Goal: Transaction & Acquisition: Purchase product/service

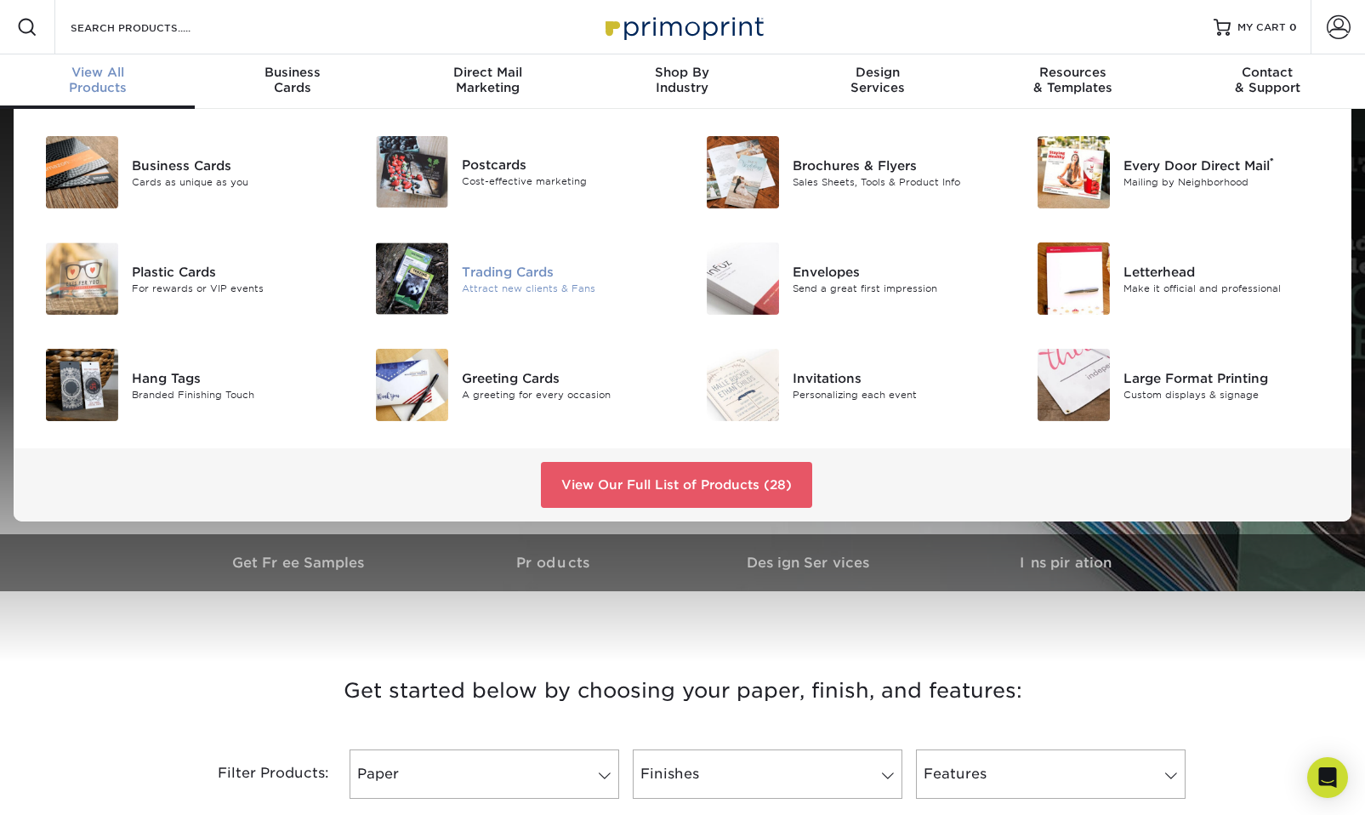
click at [511, 291] on div "Attract new clients & Fans" at bounding box center [566, 288] width 208 height 14
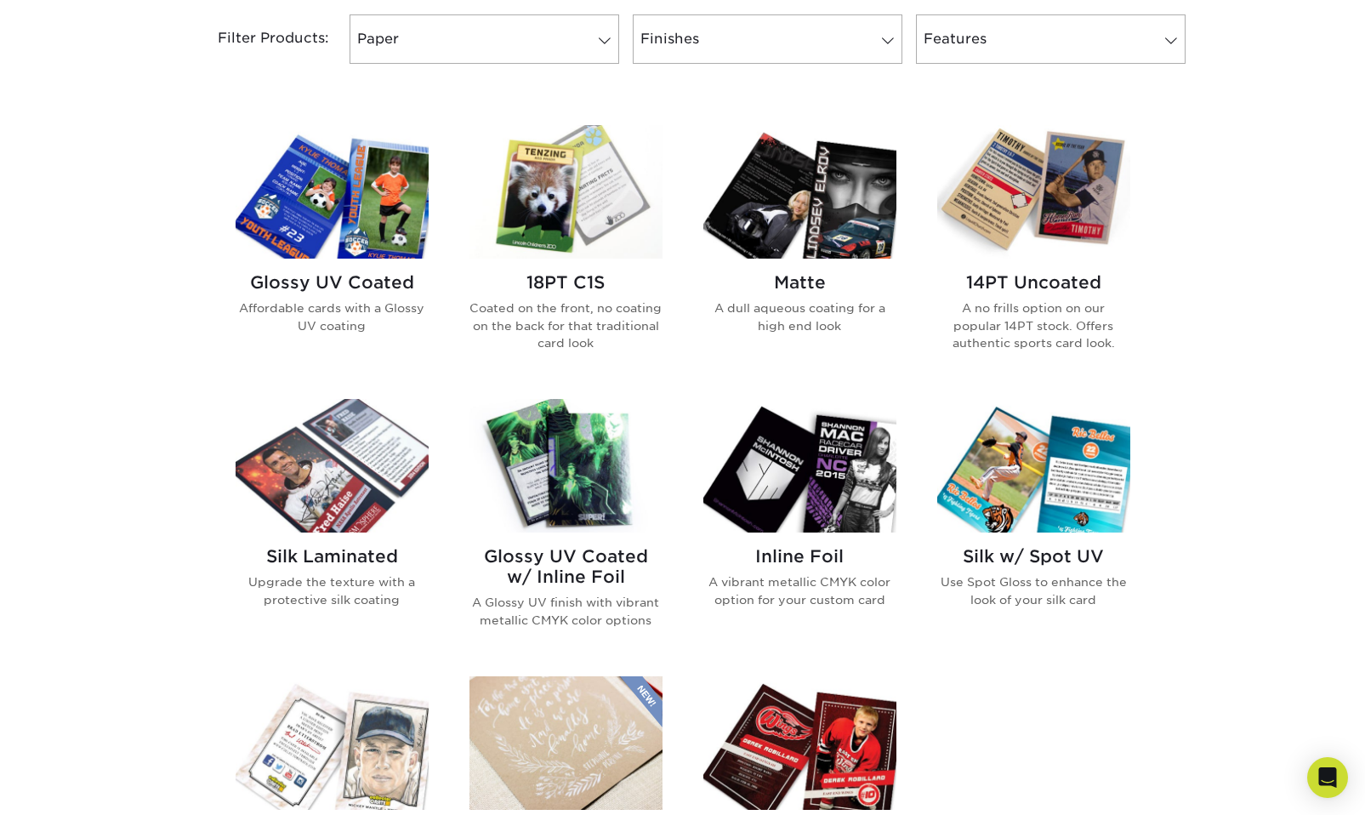
scroll to position [736, 0]
click at [794, 207] on img at bounding box center [799, 191] width 193 height 134
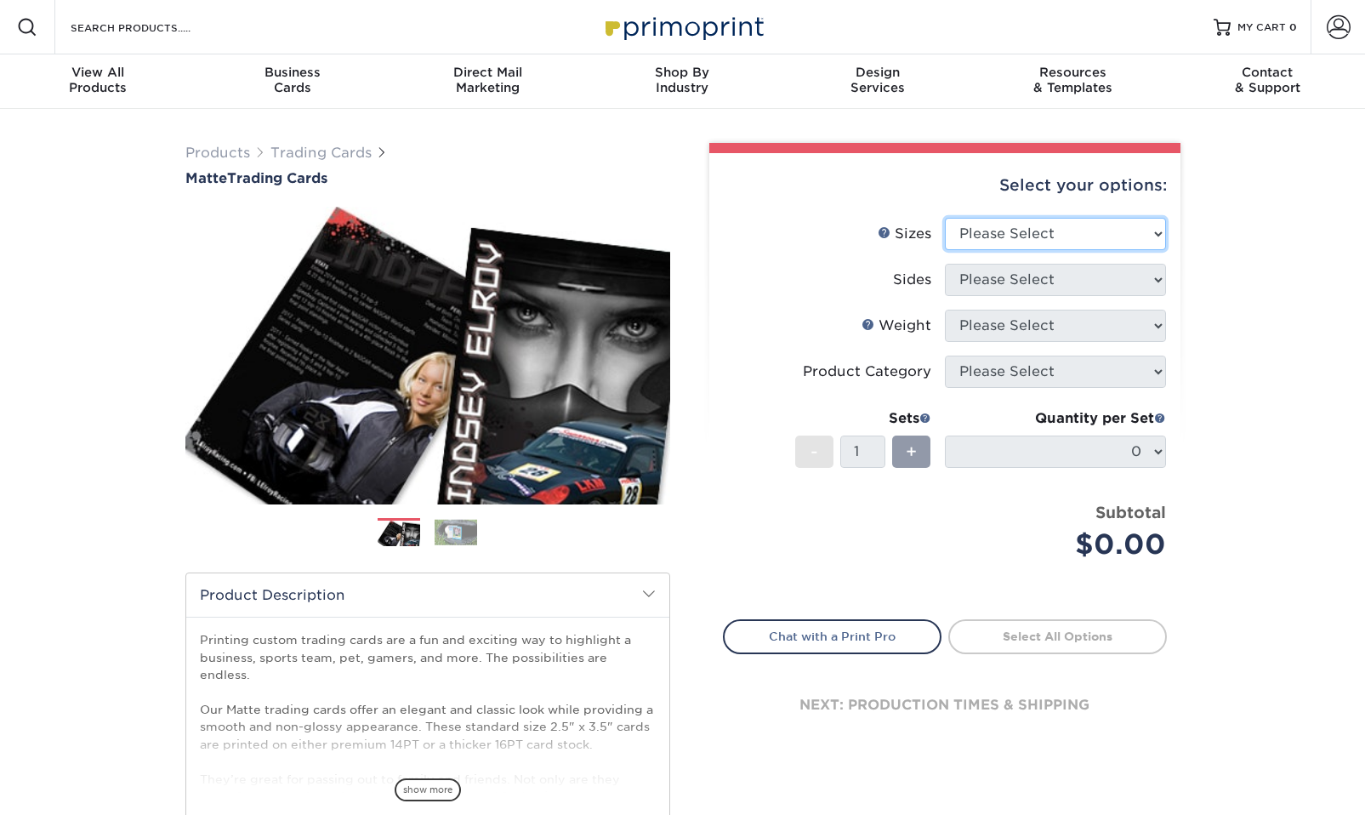
click at [1122, 234] on select "Please Select 2.5" x 3.5"" at bounding box center [1055, 234] width 221 height 32
select select "2.50x3.50"
click at [945, 218] on select "Please Select 2.5" x 3.5"" at bounding box center [1055, 234] width 221 height 32
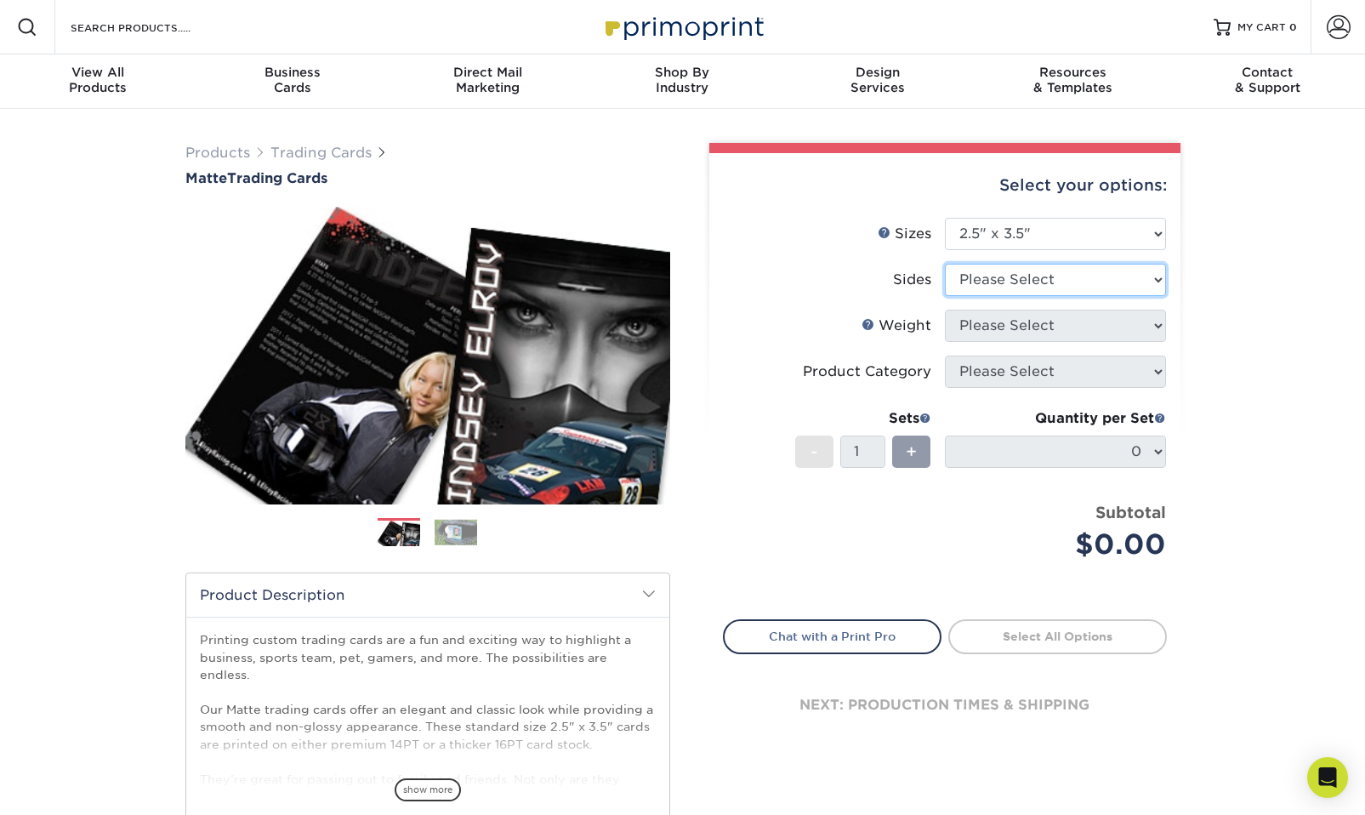
click at [1069, 282] on select "Please Select Print Both Sides Print Front Only" at bounding box center [1055, 280] width 221 height 32
select select "13abbda7-1d64-4f25-8bb2-c179b224825d"
click at [945, 264] on select "Please Select Print Both Sides Print Front Only" at bounding box center [1055, 280] width 221 height 32
click at [1055, 332] on select "Please Select 16PT 14PT" at bounding box center [1055, 326] width 221 height 32
select select "16PT"
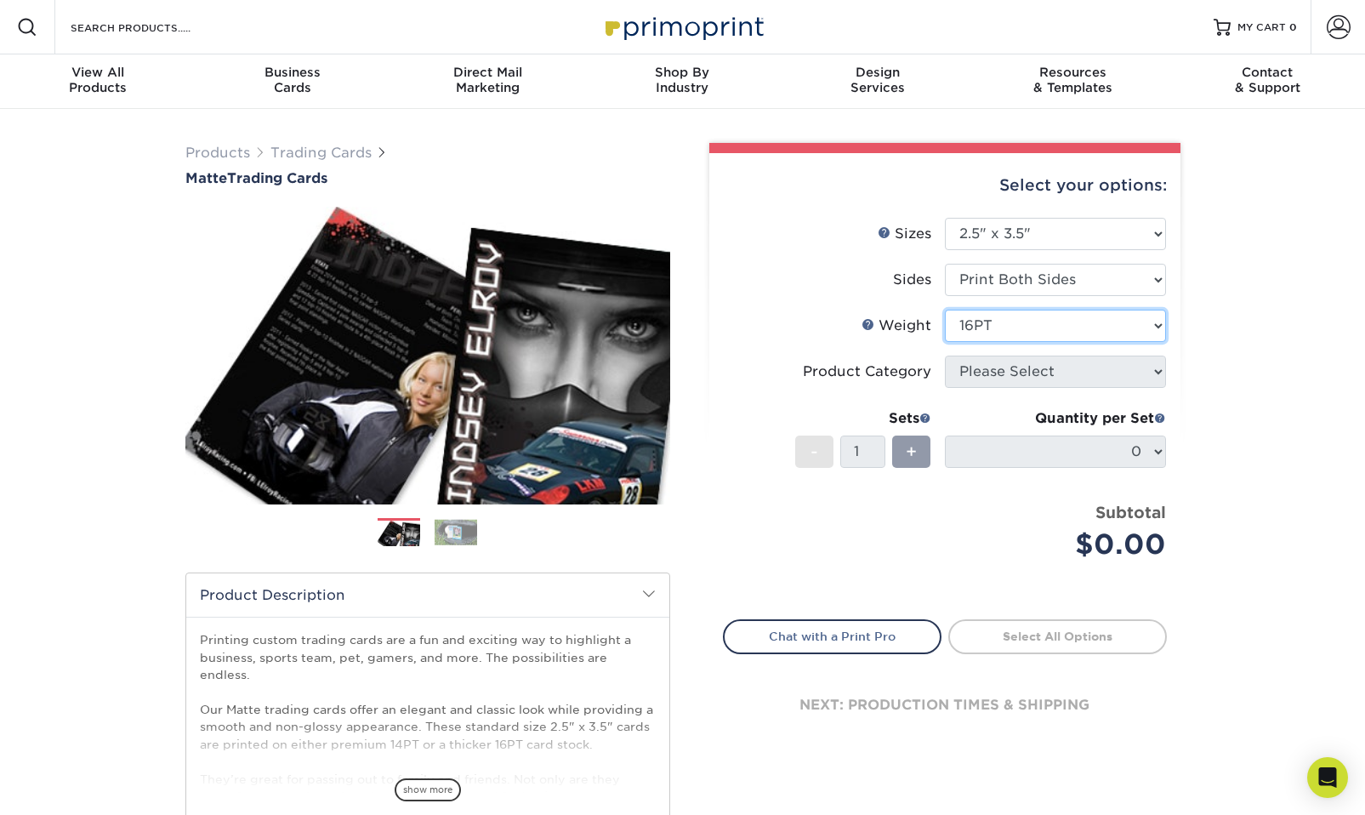
click at [945, 310] on select "Please Select 16PT 14PT" at bounding box center [1055, 326] width 221 height 32
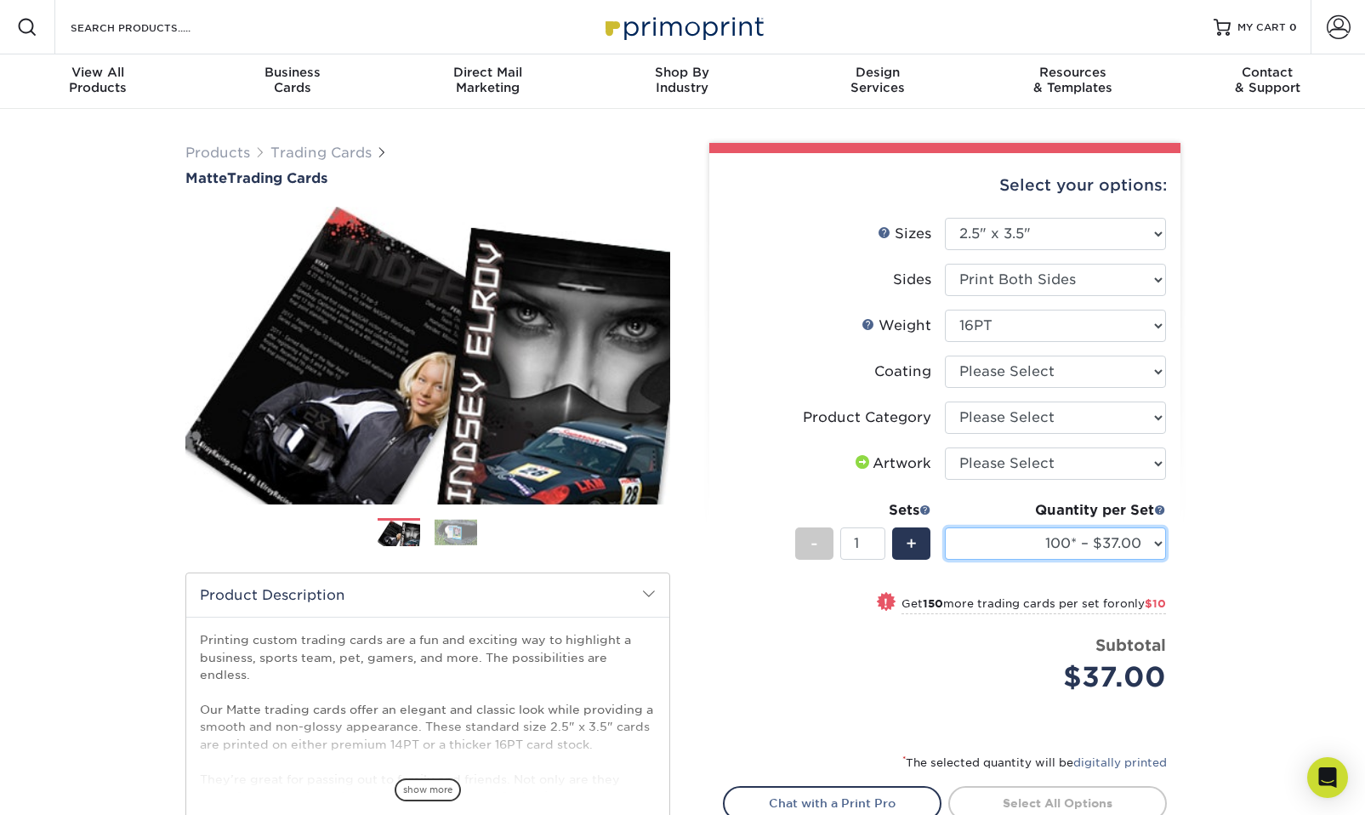
click at [1032, 544] on select "100* – $37.00 250* – $47.00 500* – $58.00 1000 – $71.00 2500 – $141.00 5000 – $…" at bounding box center [1055, 543] width 221 height 32
click at [1297, 493] on div "Products Trading Cards Matte Trading Cards" at bounding box center [682, 563] width 1365 height 908
click at [1027, 463] on select "Please Select I will upload files I need a design - $100" at bounding box center [1055, 463] width 221 height 32
select select "upload"
click at [945, 447] on select "Please Select I will upload files I need a design - $100" at bounding box center [1055, 463] width 221 height 32
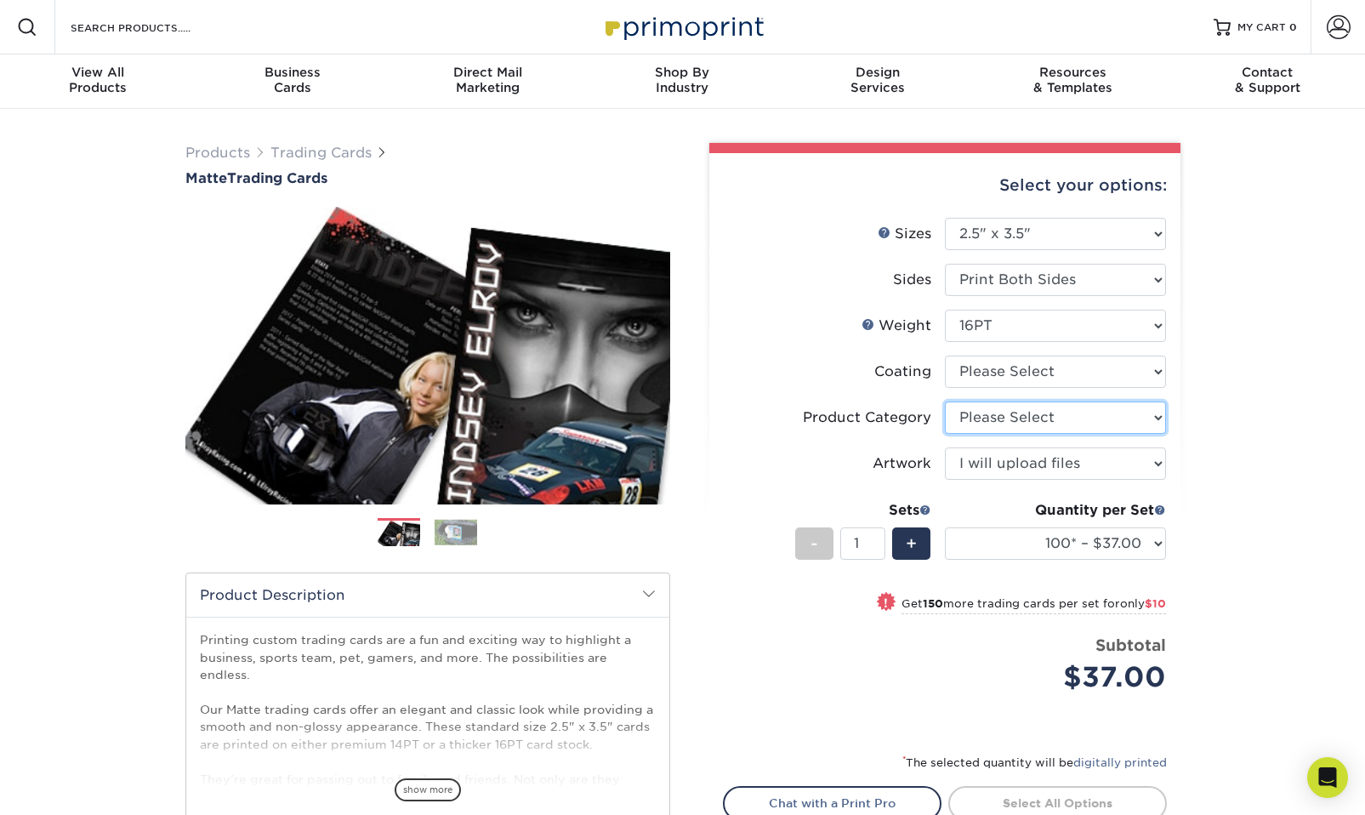
click at [987, 414] on select "Please Select Trading Cards" at bounding box center [1055, 417] width 221 height 32
select select "c2f9bce9-36c2-409d-b101-c29d9d031e18"
click at [945, 401] on select "Please Select Trading Cards" at bounding box center [1055, 417] width 221 height 32
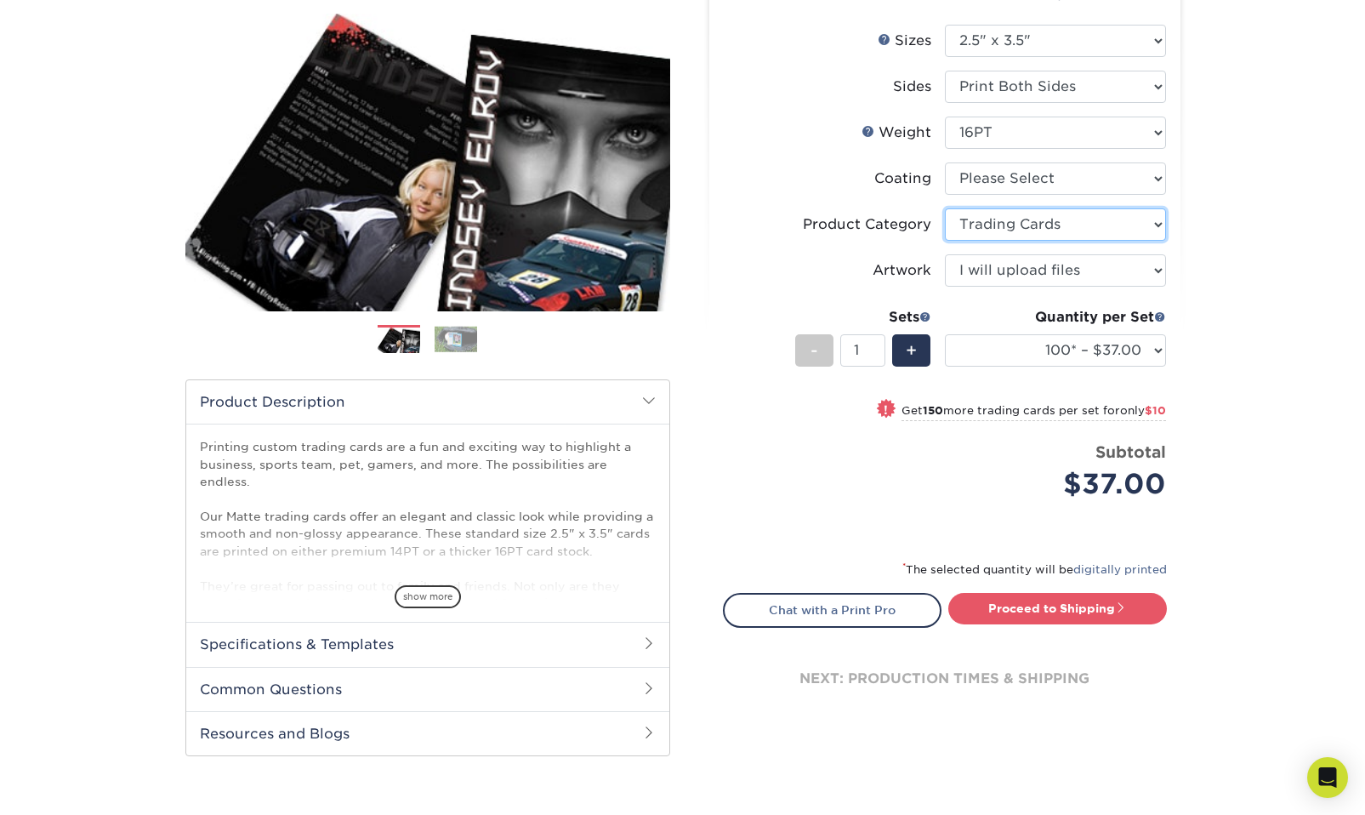
scroll to position [194, 0]
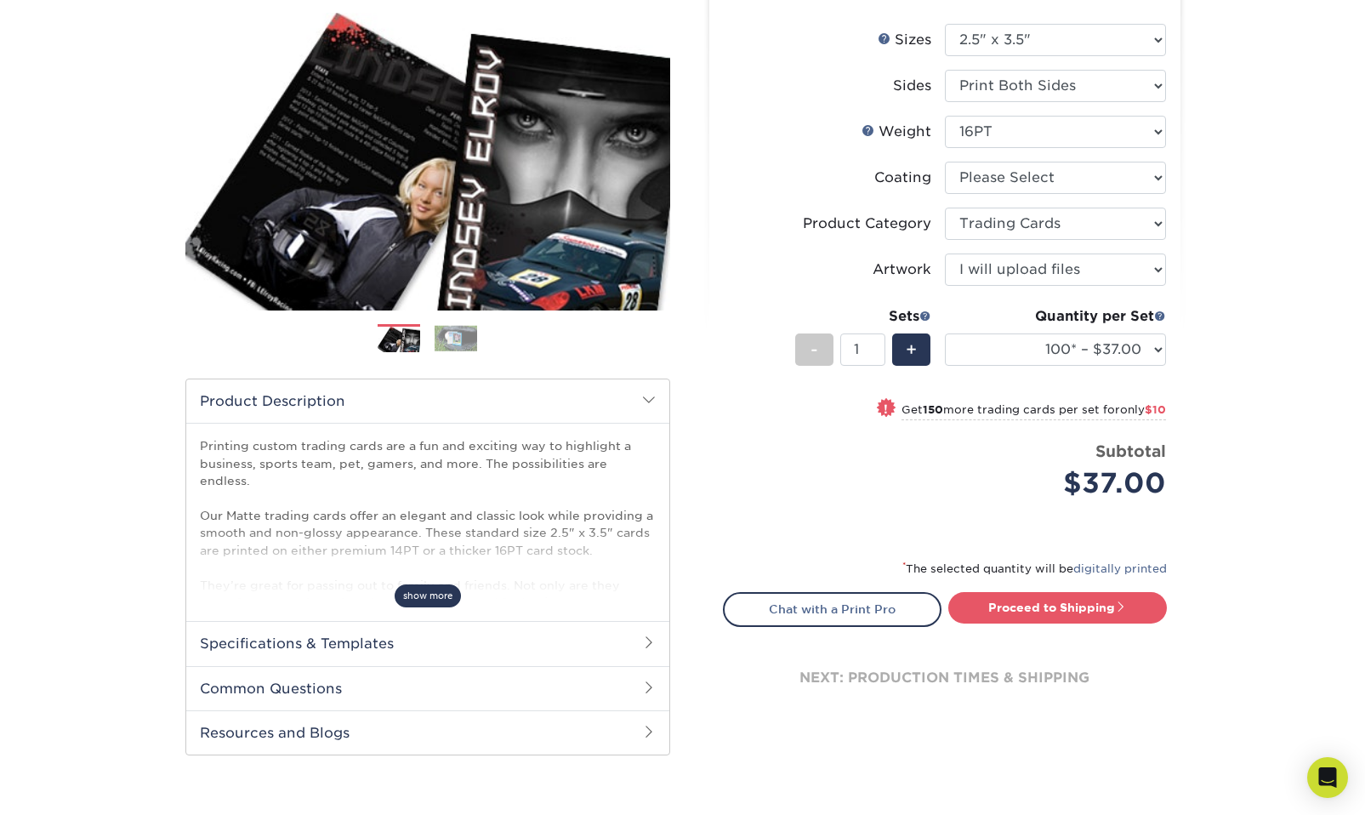
click at [409, 598] on span "show more" at bounding box center [428, 595] width 66 height 23
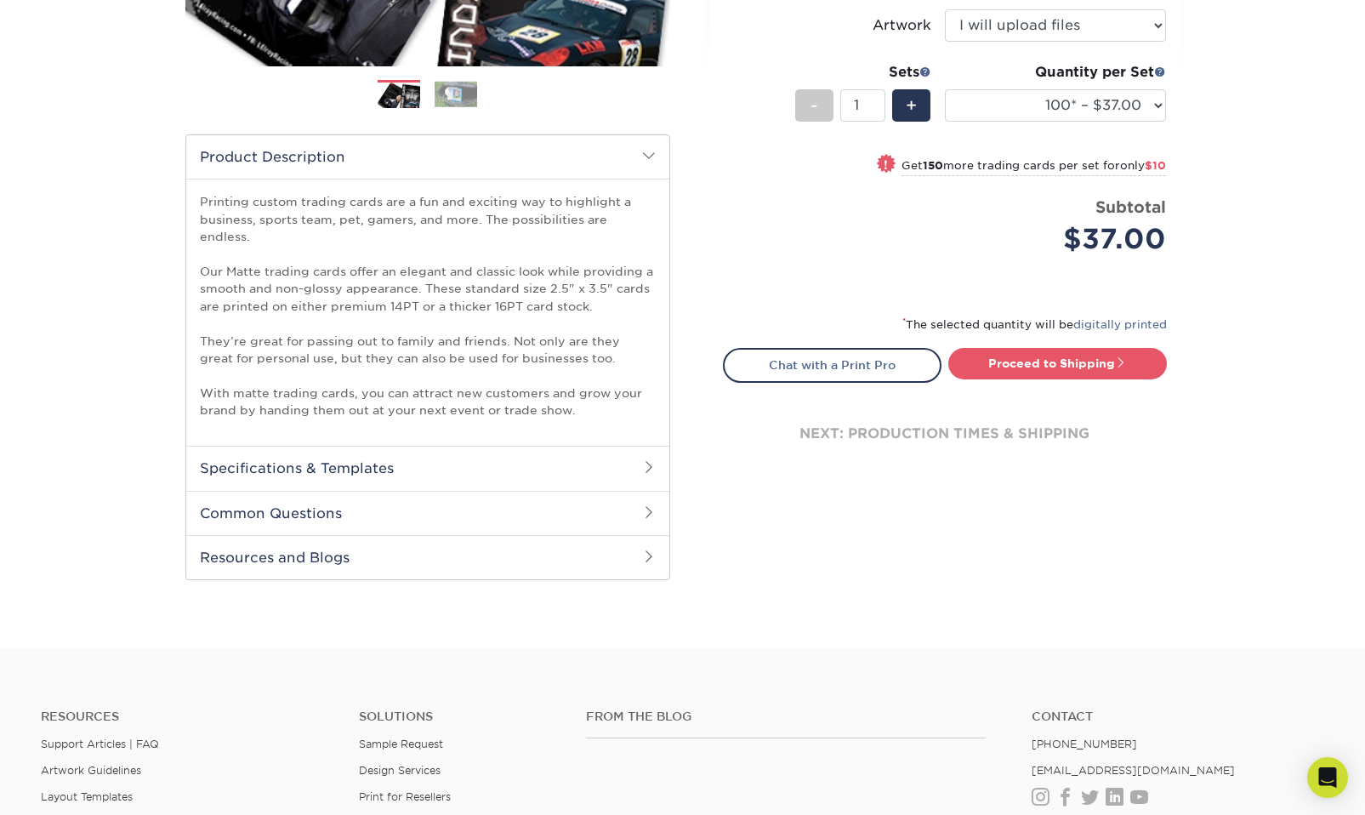
scroll to position [439, 0]
click at [361, 458] on h2 "Specifications & Templates" at bounding box center [427, 467] width 483 height 44
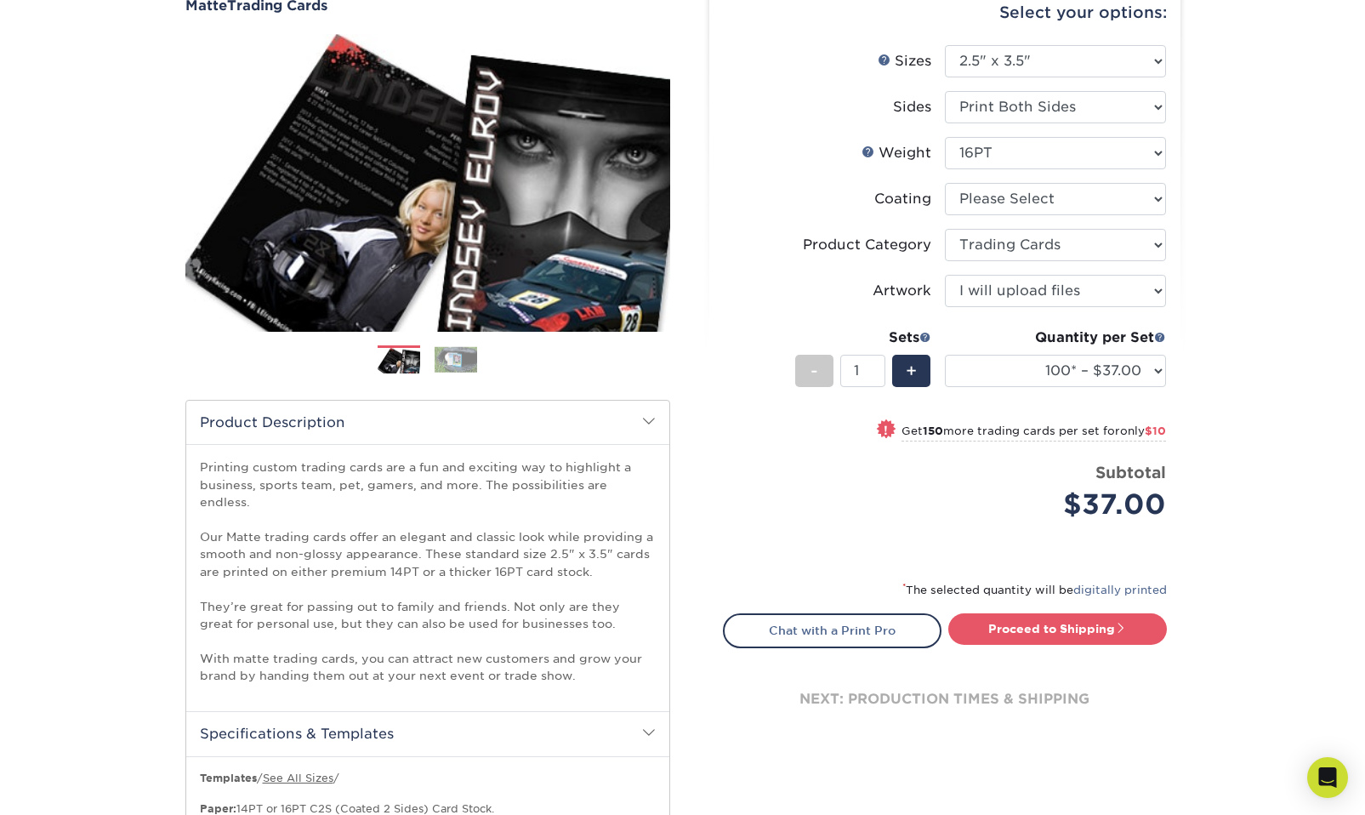
scroll to position [172, 0]
click at [448, 358] on img at bounding box center [456, 360] width 43 height 26
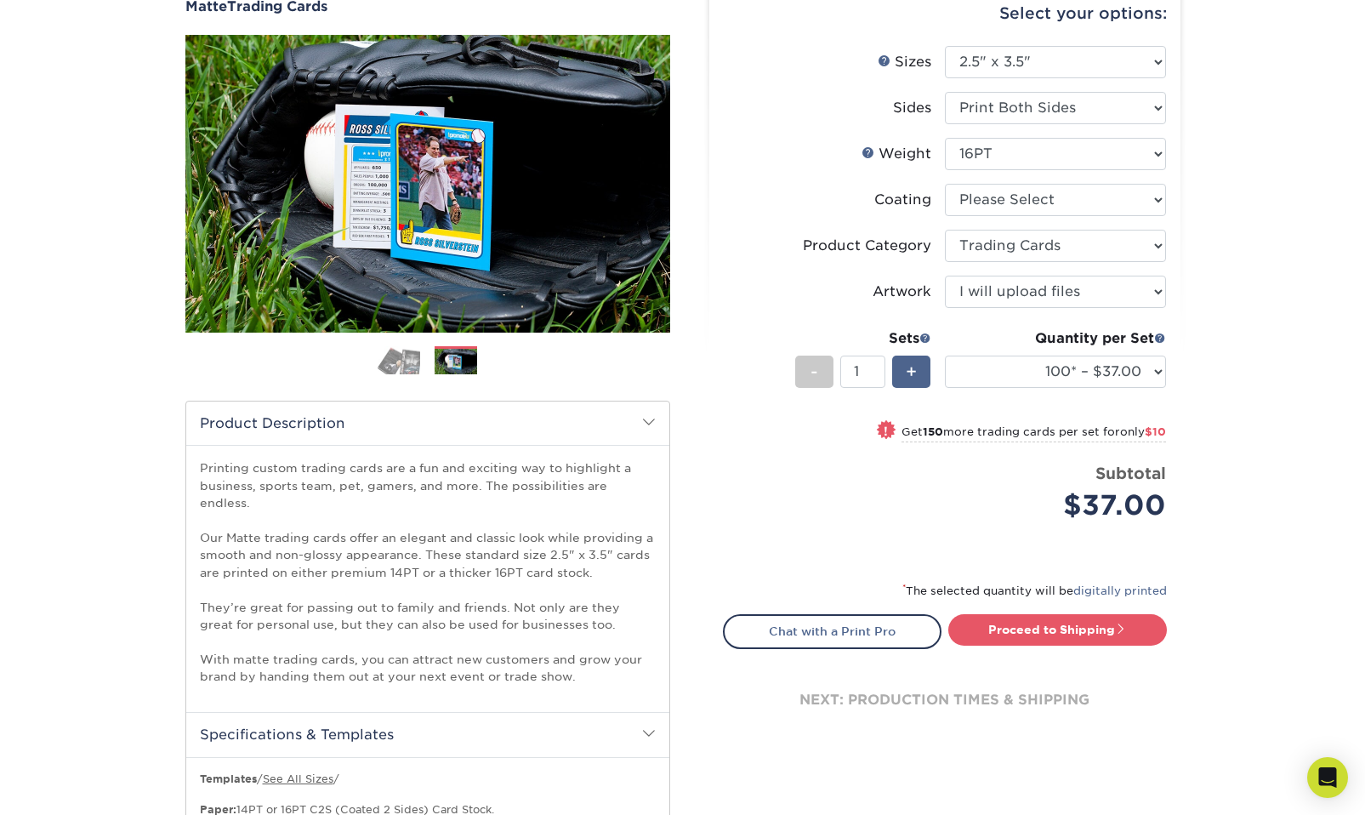
click at [910, 379] on span "+" at bounding box center [911, 372] width 11 height 26
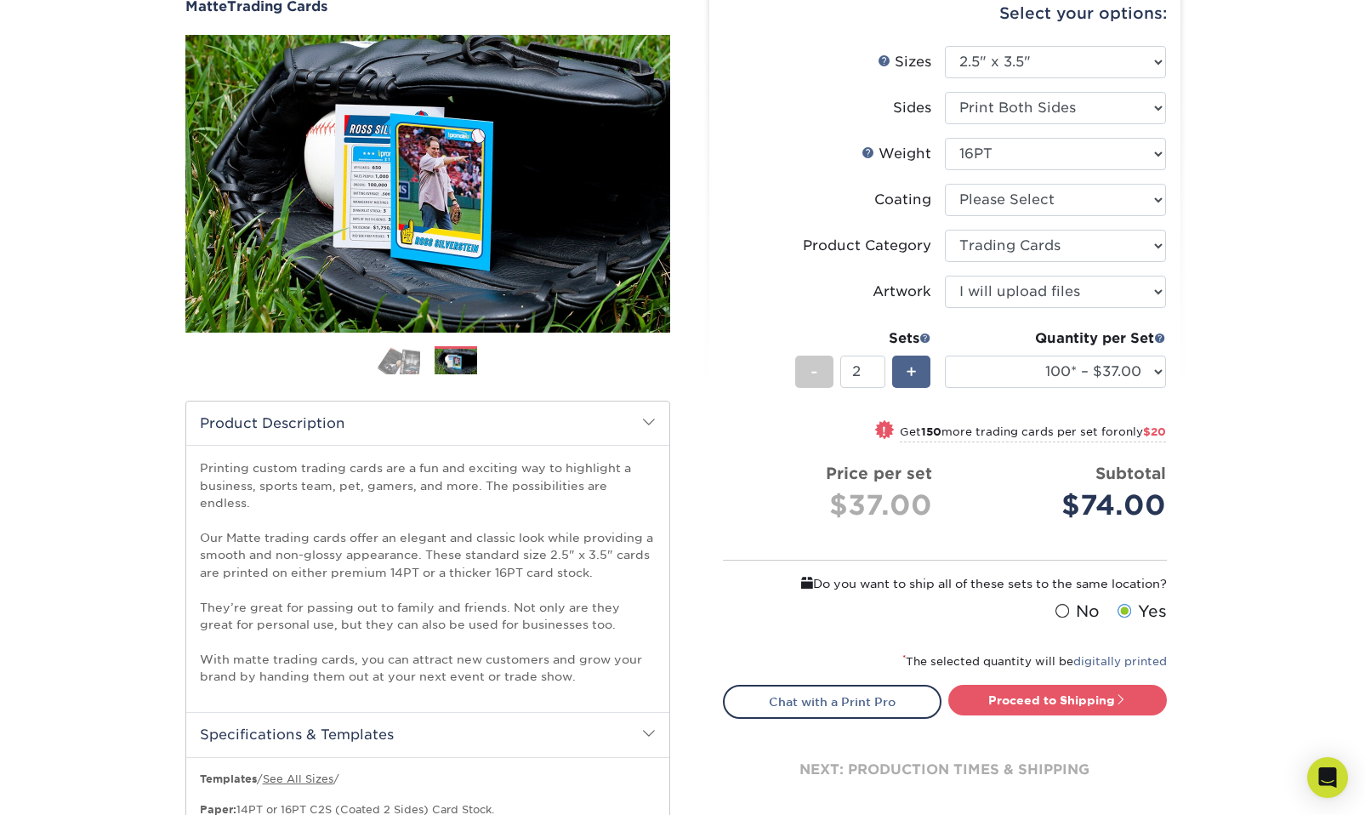
click at [910, 379] on span "+" at bounding box center [911, 372] width 11 height 26
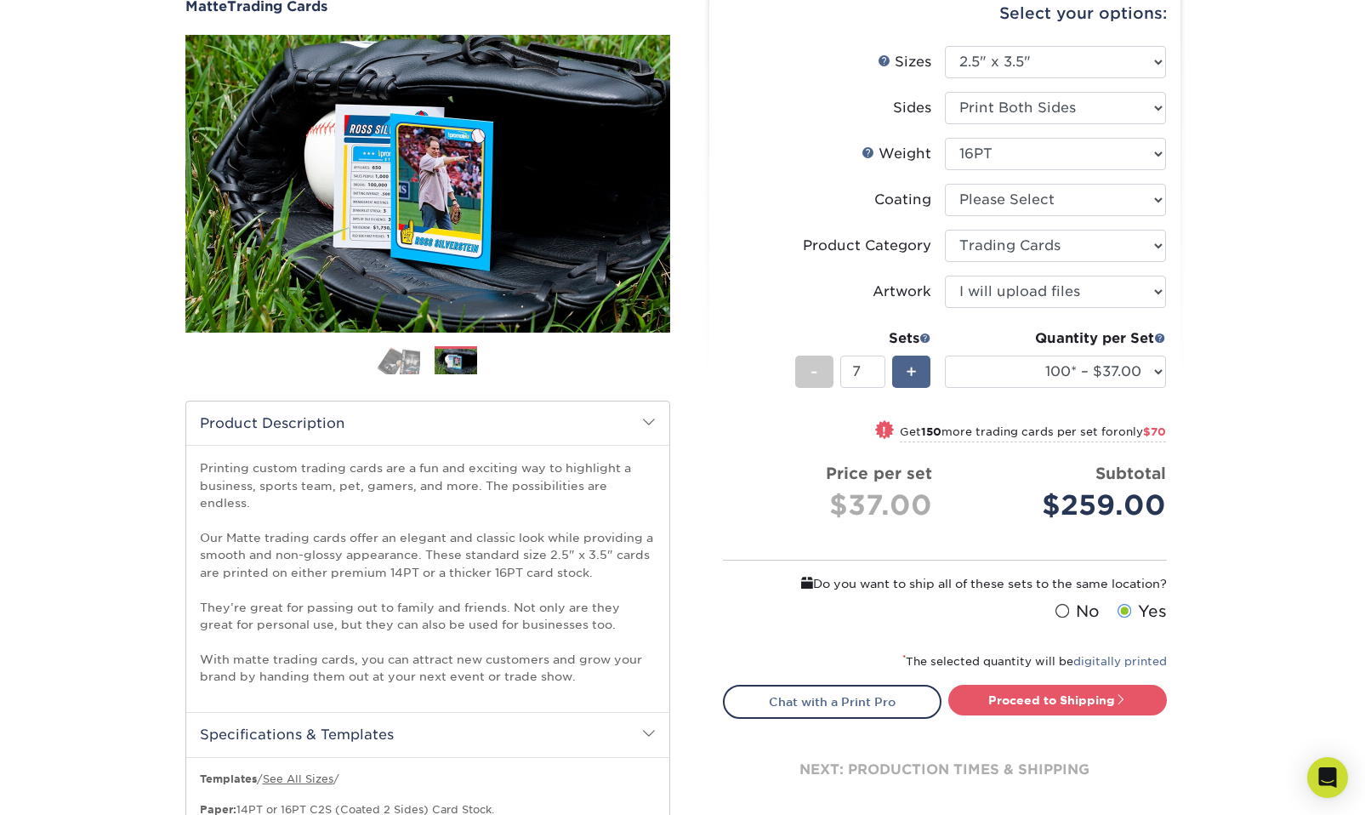
click at [910, 379] on span "+" at bounding box center [911, 372] width 11 height 26
type input "10"
click at [777, 458] on div "! Get 150 more trading cards per set for only $100" at bounding box center [945, 441] width 442 height 41
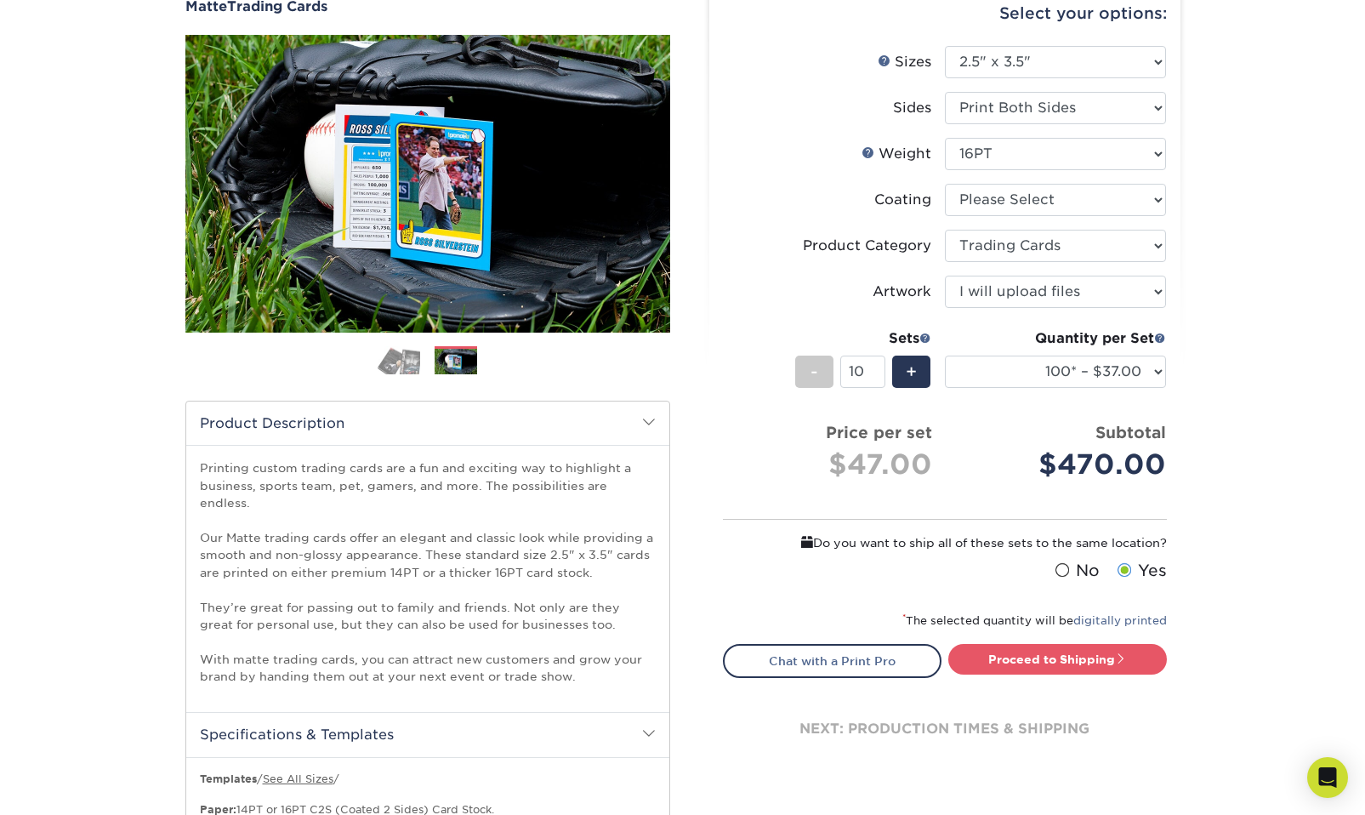
select select "250* – $47.00"
click at [1016, 662] on link "Proceed to Shipping" at bounding box center [1057, 659] width 219 height 31
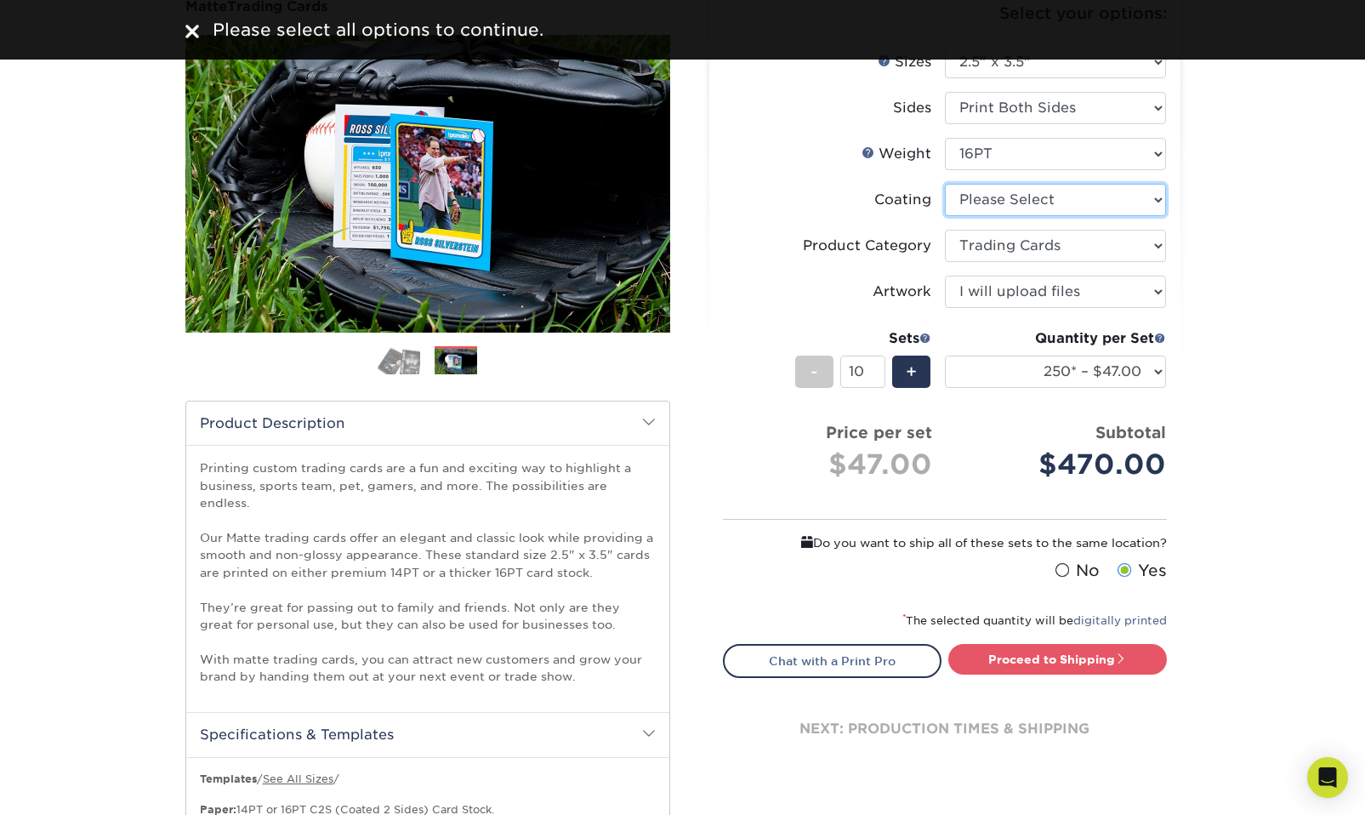
click at [1050, 213] on select at bounding box center [1055, 200] width 221 height 32
select select "121bb7b5-3b4d-429f-bd8d-bbf80e953313"
click at [945, 184] on select at bounding box center [1055, 200] width 221 height 32
select select "-1"
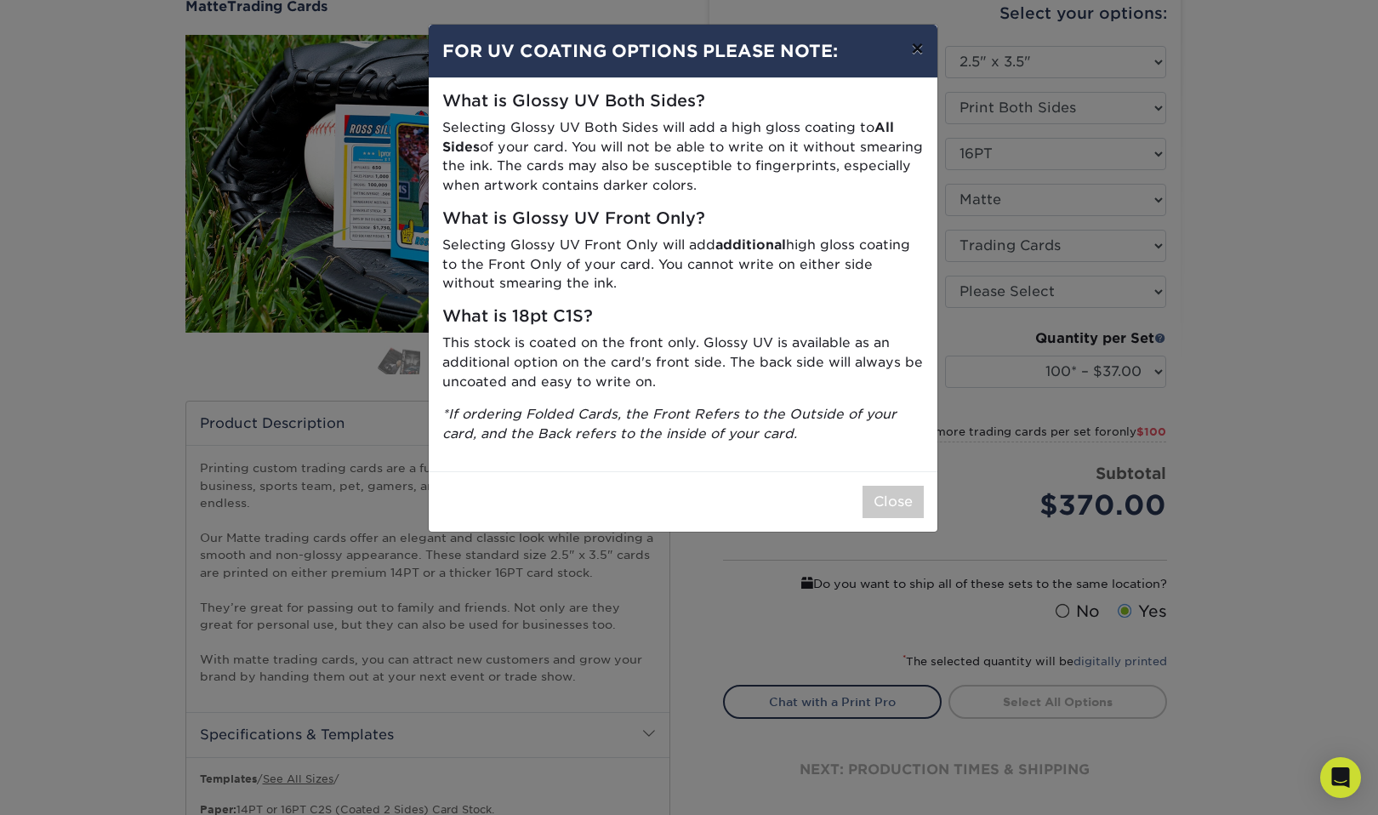
click at [921, 45] on button "×" at bounding box center [916, 49] width 39 height 48
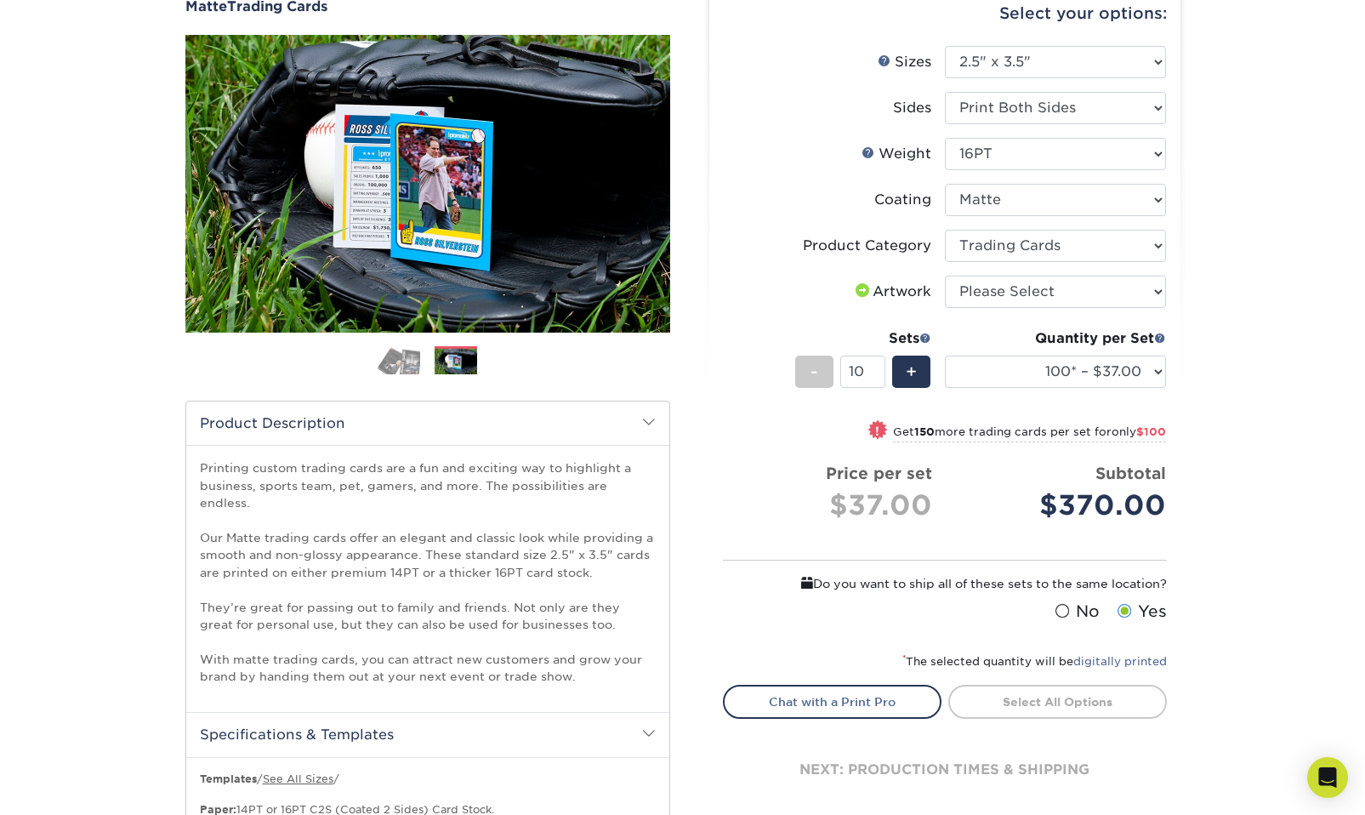
click at [1008, 540] on li "Price per set $37.00 Subtotal $370.00 This product does not qualify for a disco…" at bounding box center [945, 504] width 417 height 85
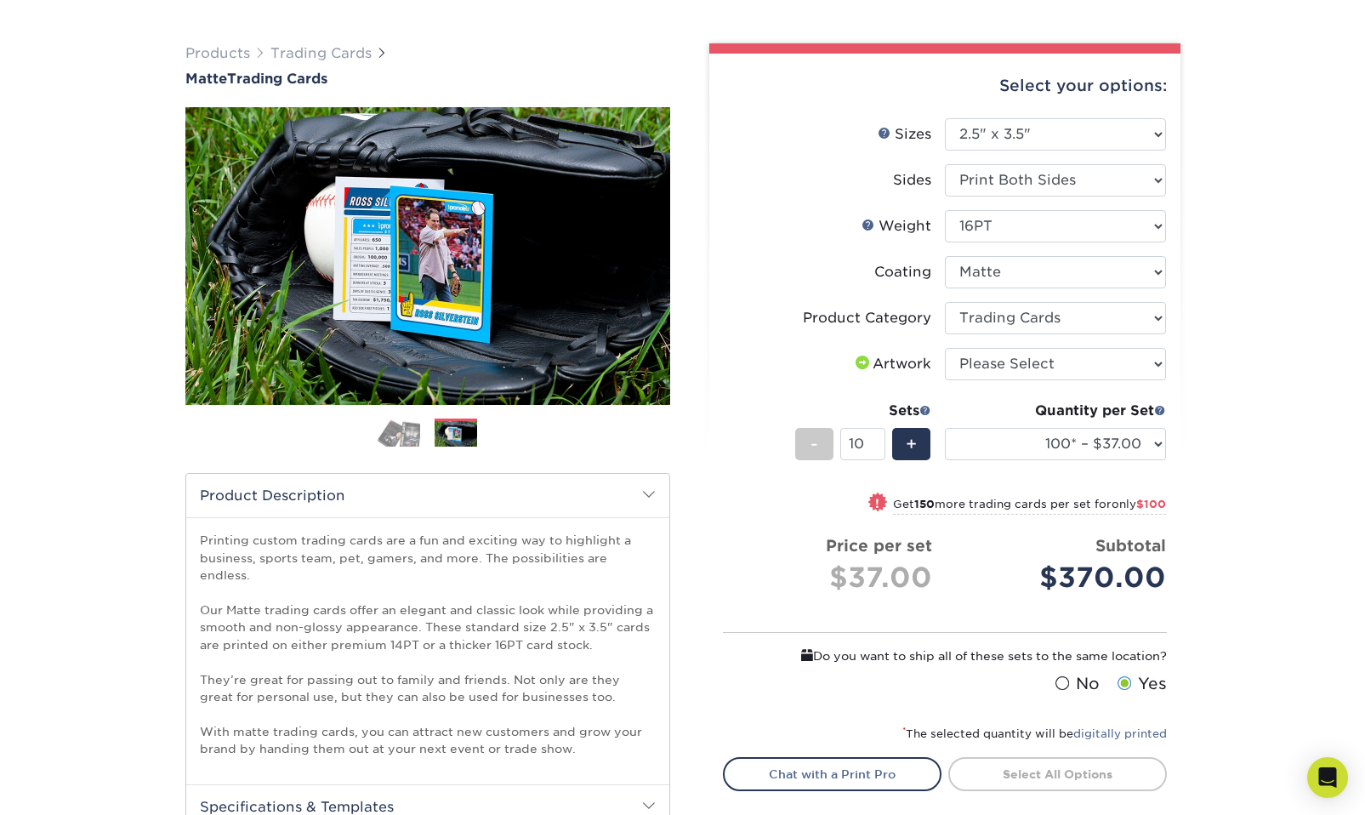
scroll to position [105, 0]
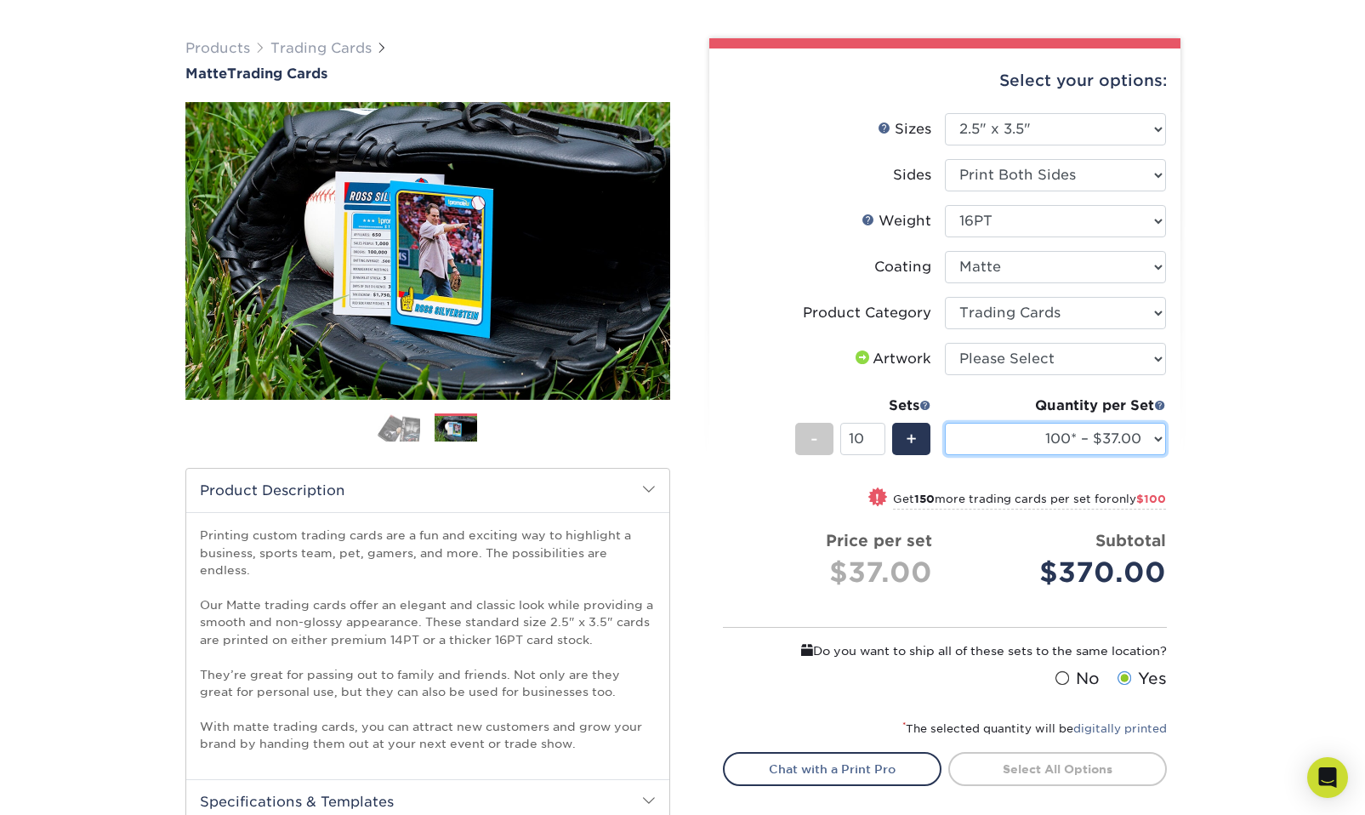
click at [1030, 440] on select "100* – $37.00 250* – $47.00 500* – $58.00 1000 – $71.00 2500 – $141.00 5000 – $…" at bounding box center [1055, 439] width 221 height 32
click at [1200, 461] on div "Products Trading Cards Matte Trading Cards" at bounding box center [682, 593] width 1365 height 1178
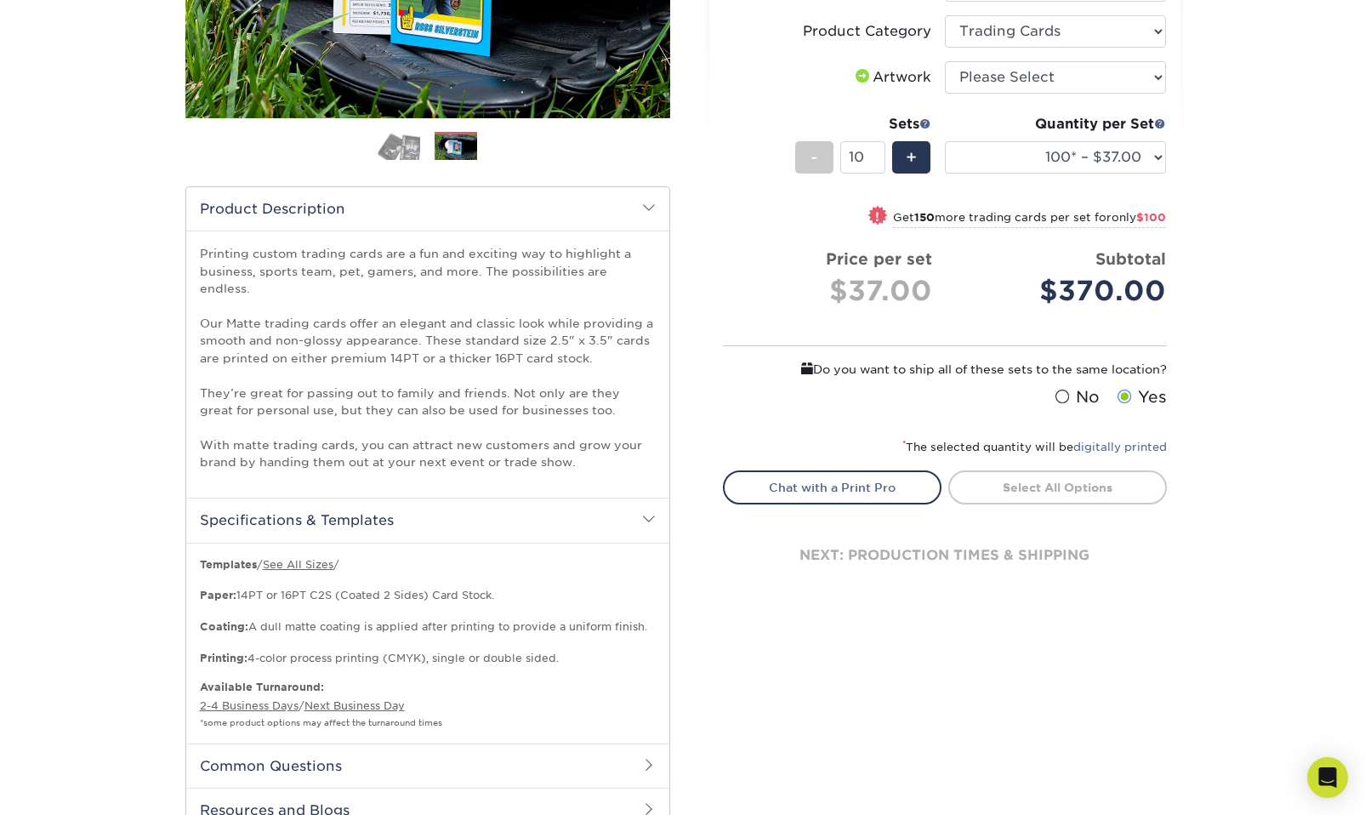
scroll to position [392, 0]
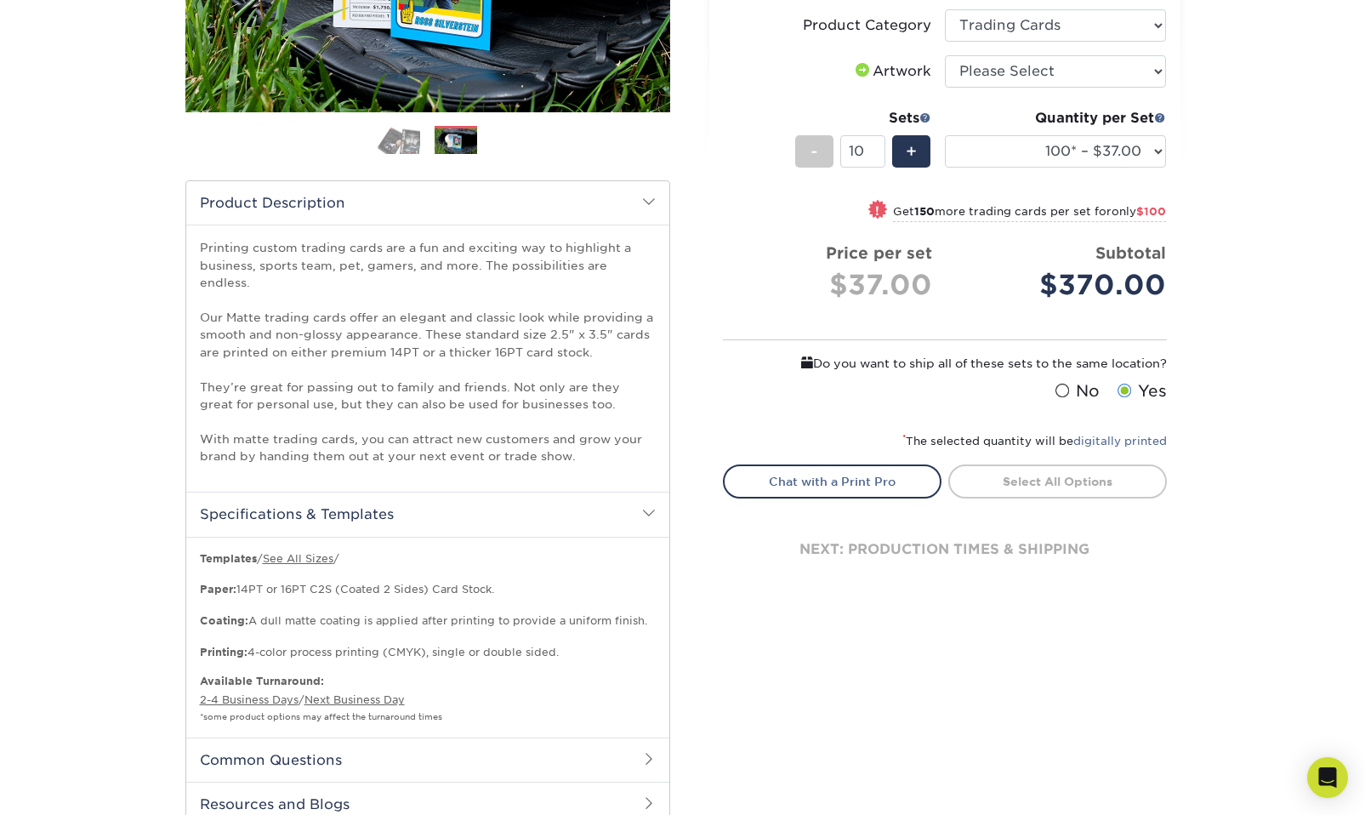
click at [1136, 391] on label "Yes" at bounding box center [1140, 391] width 54 height 24
click at [0, 0] on input "Yes" at bounding box center [0, 0] width 0 height 0
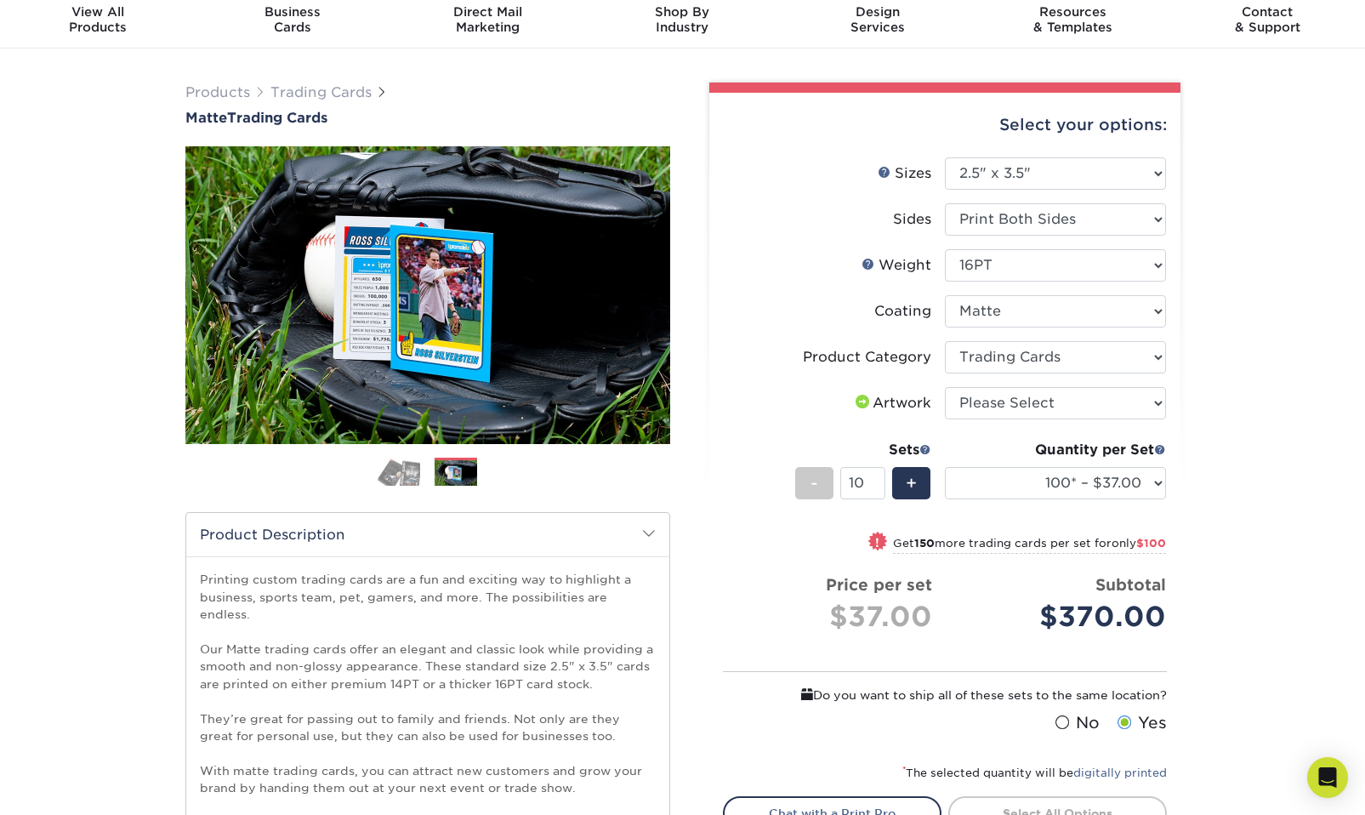
scroll to position [61, 0]
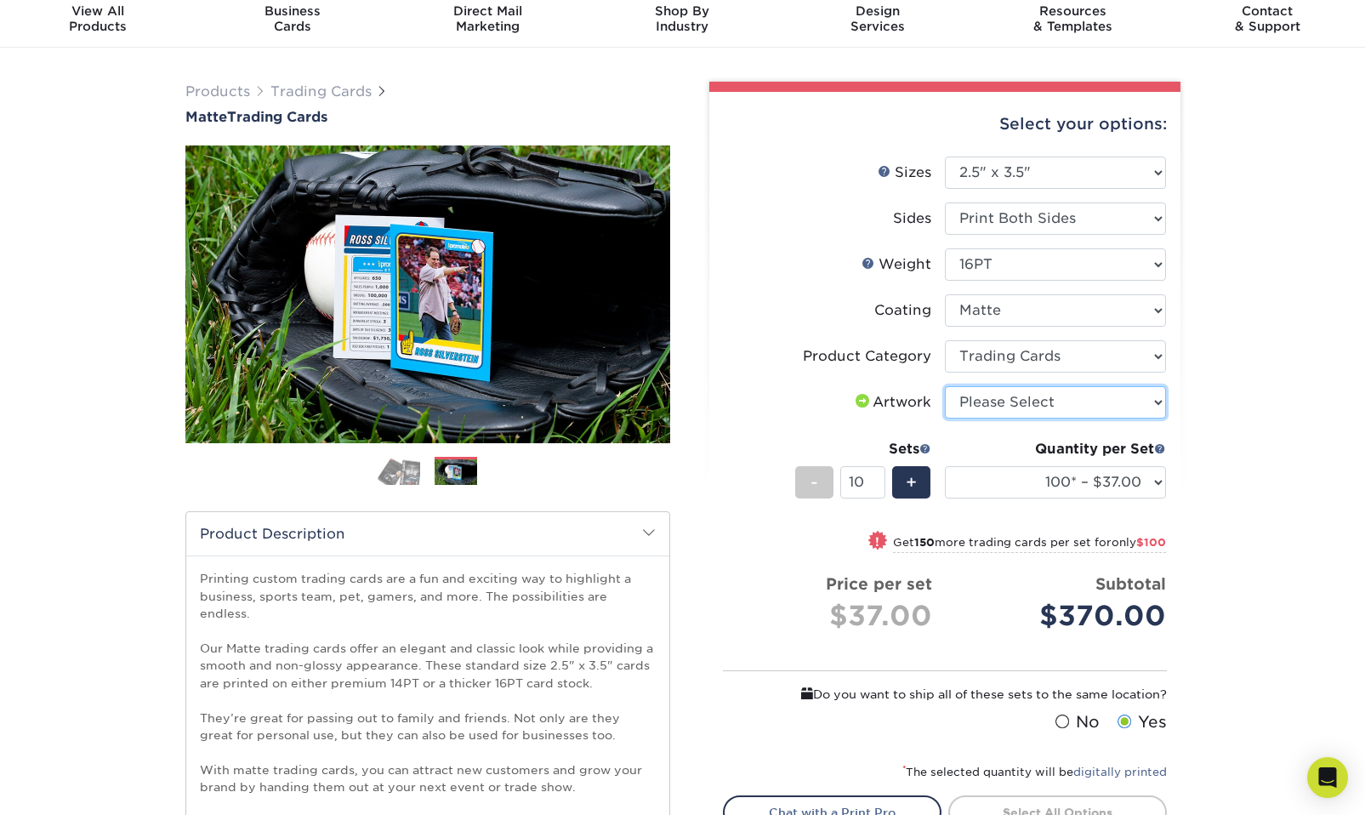
click at [1136, 391] on select "Please Select I will upload files I need a design - $100" at bounding box center [1055, 402] width 221 height 32
select select "upload"
click at [945, 386] on select "Please Select I will upload files I need a design - $100" at bounding box center [1055, 402] width 221 height 32
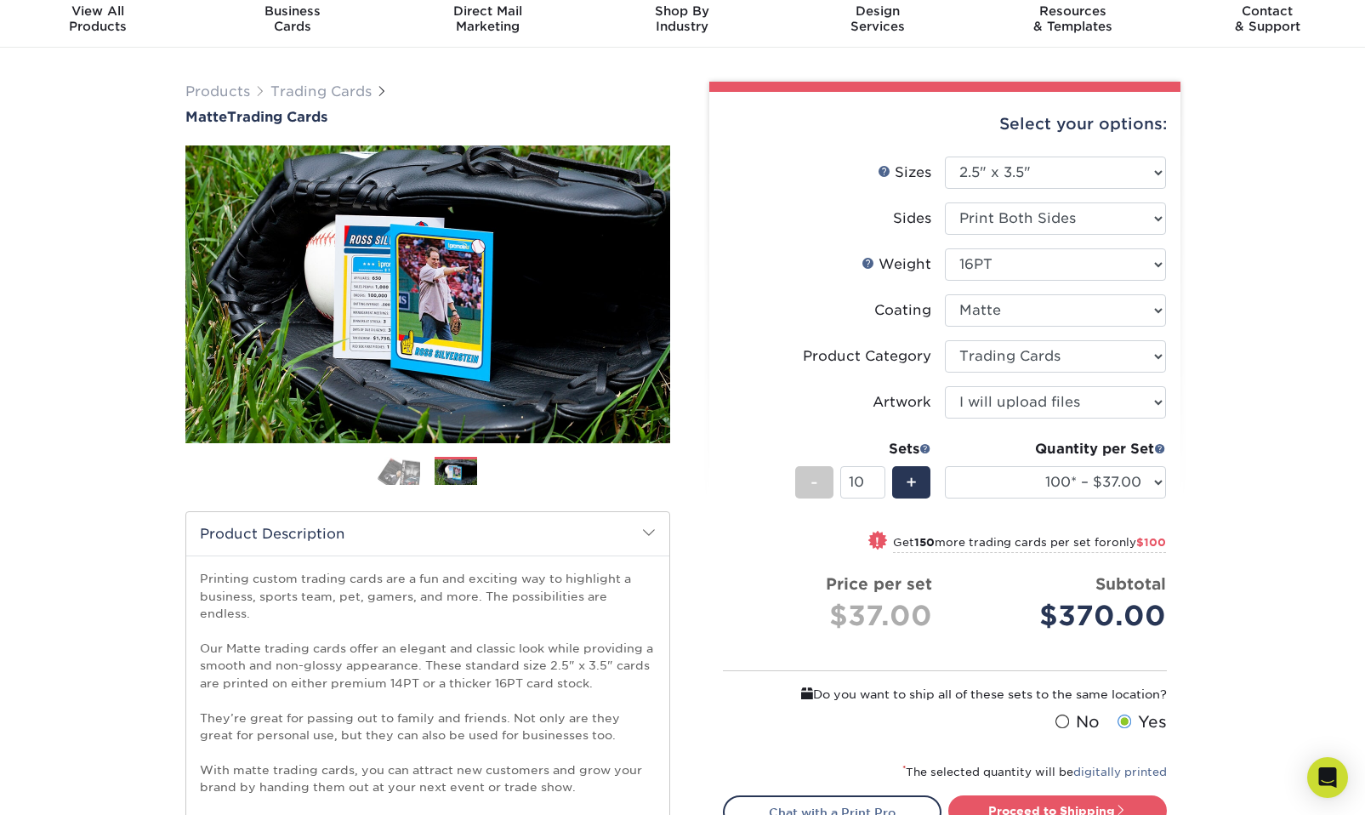
click at [1226, 468] on div "Products Trading Cards Matte Trading Cards" at bounding box center [682, 637] width 1365 height 1178
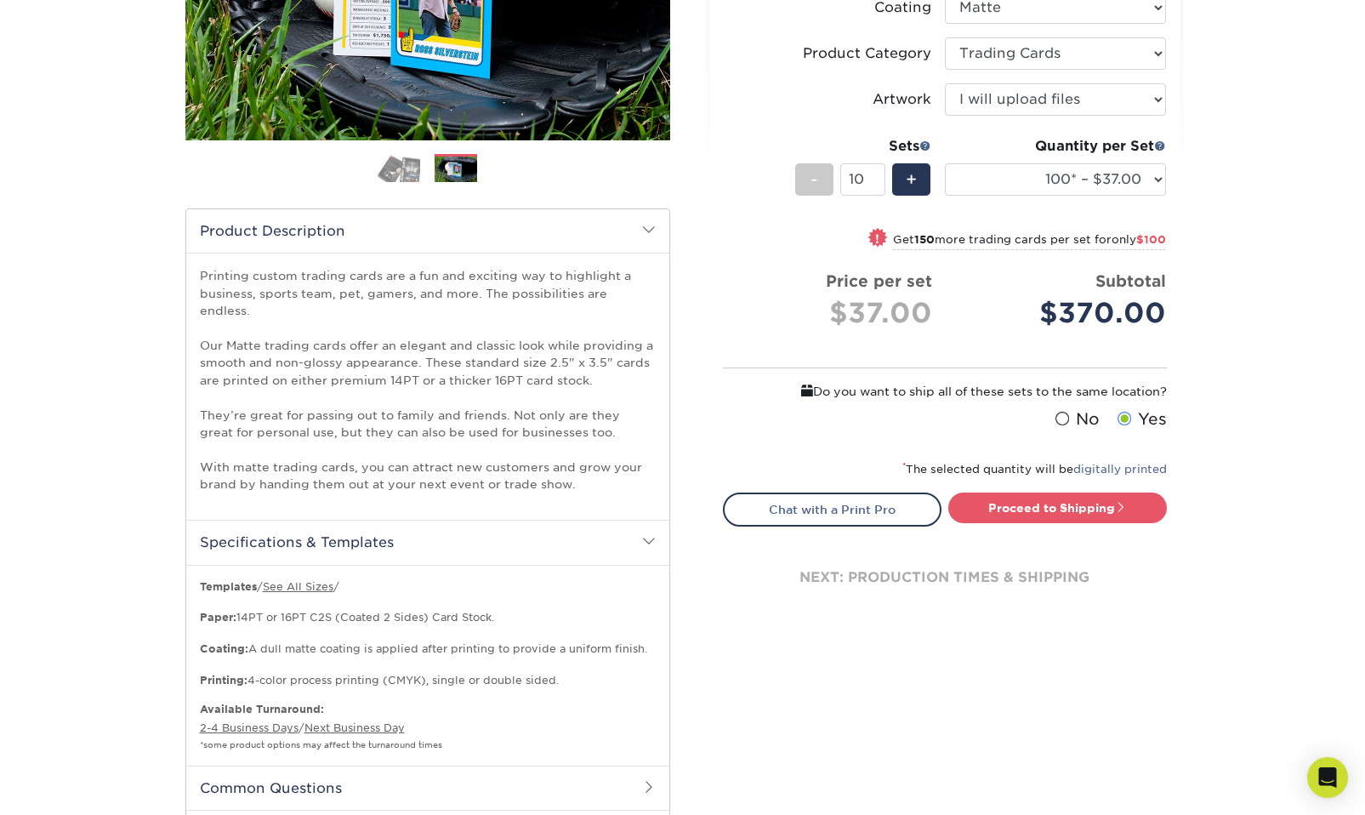
scroll to position [365, 0]
click at [1135, 513] on link "Proceed to Shipping" at bounding box center [1057, 507] width 219 height 31
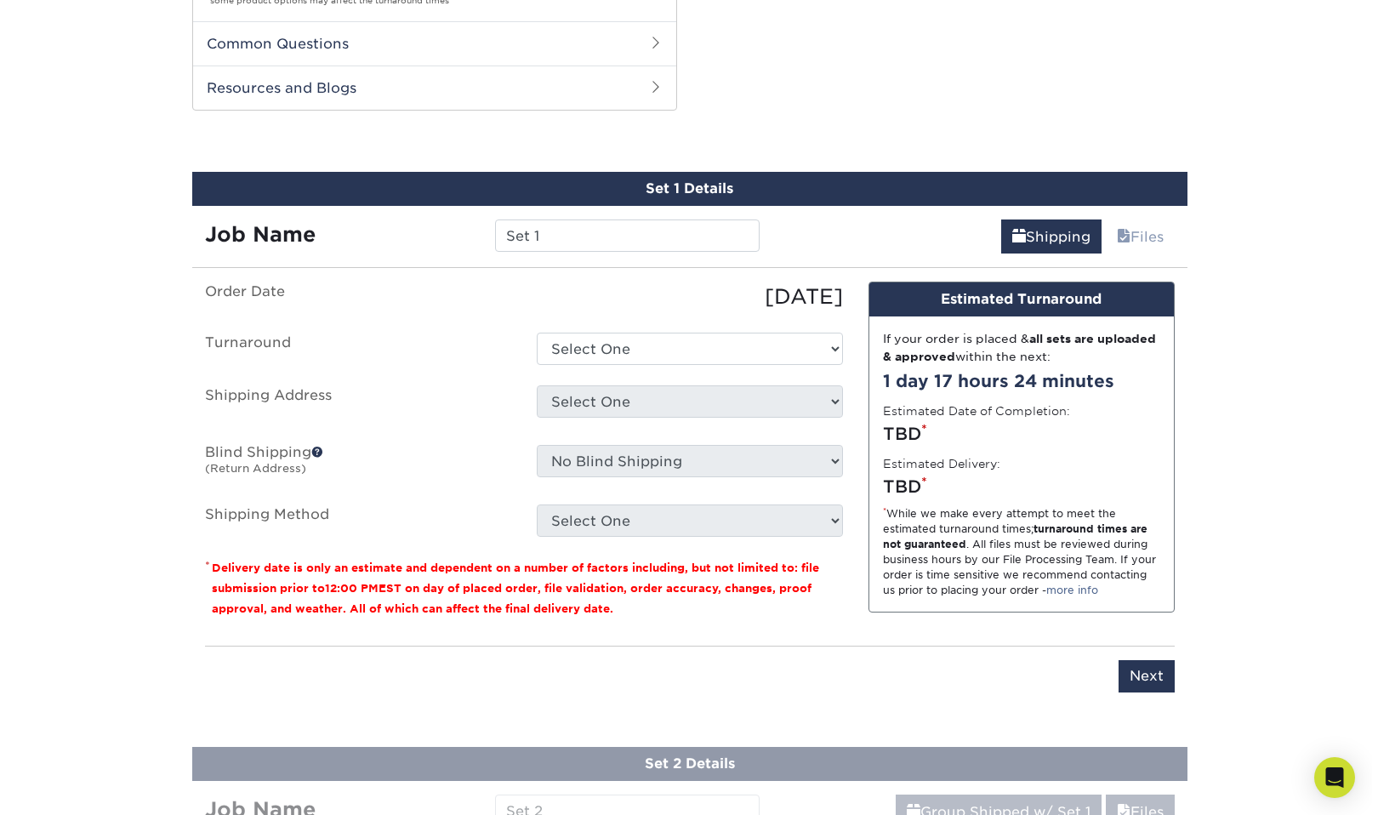
scroll to position [1118, 0]
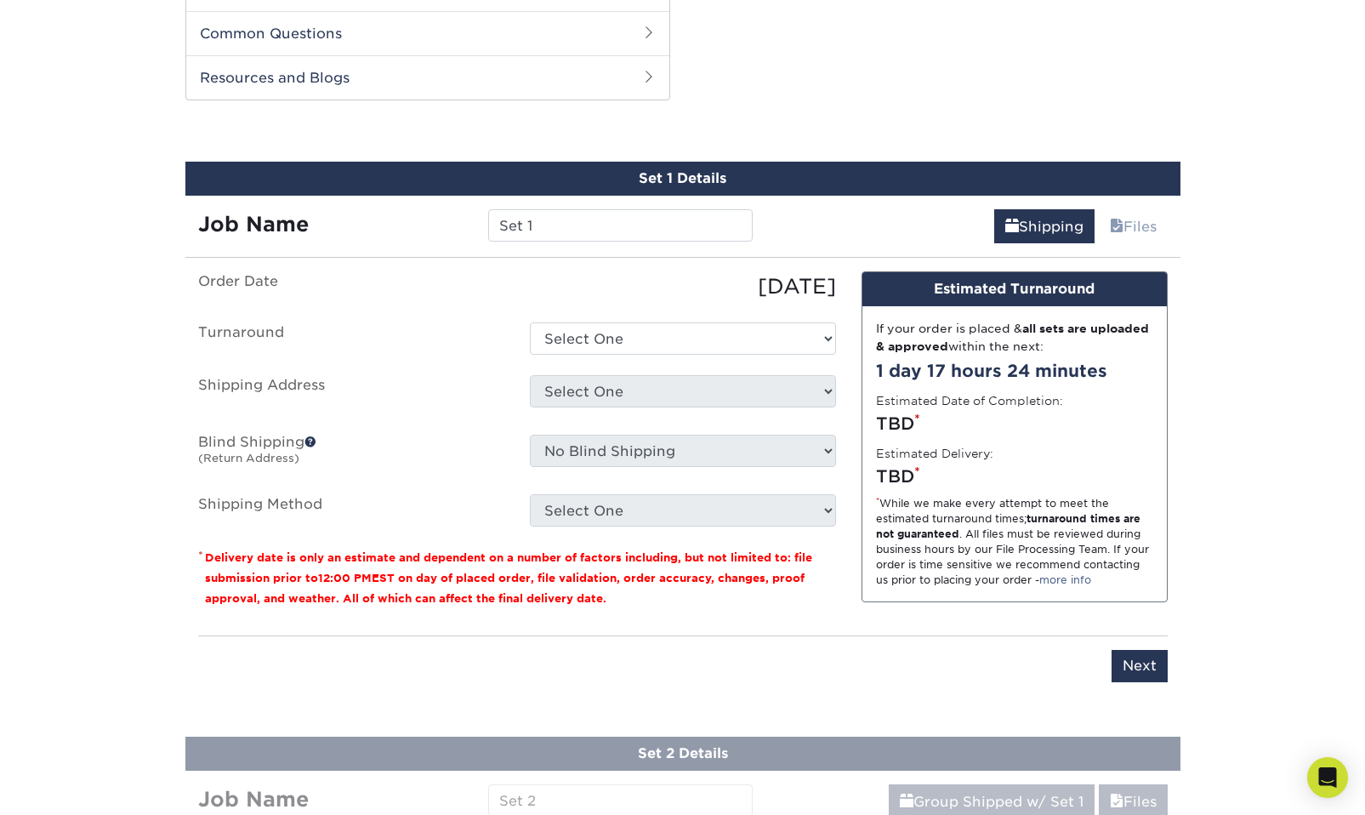
click at [788, 338] on ul "Order Date [DATE] [GEOGRAPHIC_DATA] Select One 2-4 Business Days 2 Day Next Bus…" at bounding box center [517, 398] width 638 height 255
click at [800, 322] on select "Select One 2-4 Business Days 2 Day Next Business Day" at bounding box center [683, 338] width 306 height 32
select select "cbe91c23-2601-4968-aa0f-393d26c839b7"
click at [530, 322] on select "Select One 2-4 Business Days 2 Day Next Business Day" at bounding box center [683, 338] width 306 height 32
click at [760, 375] on select "Select One + Add New Address - Login" at bounding box center [683, 391] width 306 height 32
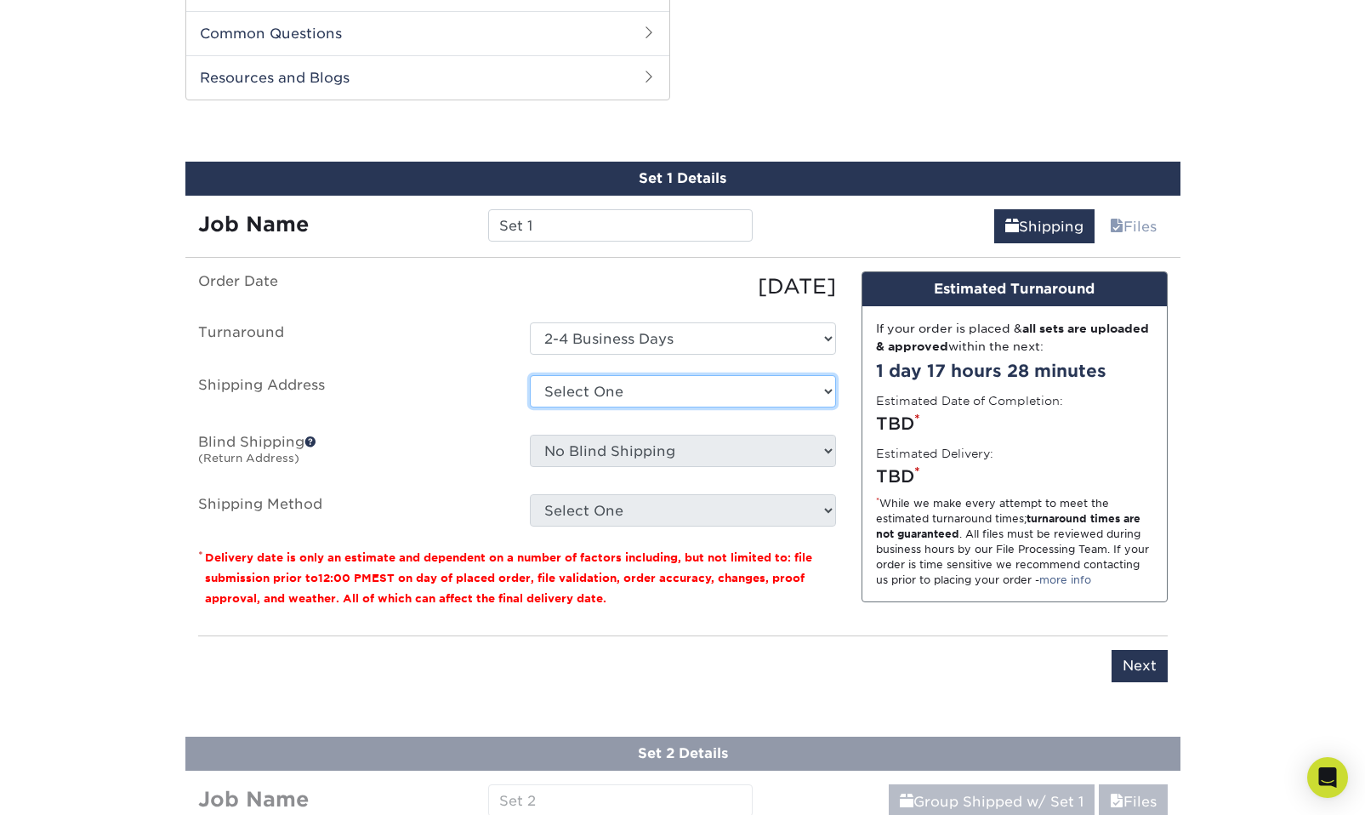
click at [760, 375] on select "Select One + Add New Address - Login" at bounding box center [683, 391] width 306 height 32
click at [779, 375] on select "Select One + Add New Address - Login" at bounding box center [683, 391] width 306 height 32
select select "newaddress"
click at [530, 375] on select "Select One + Add New Address - Login" at bounding box center [683, 391] width 306 height 32
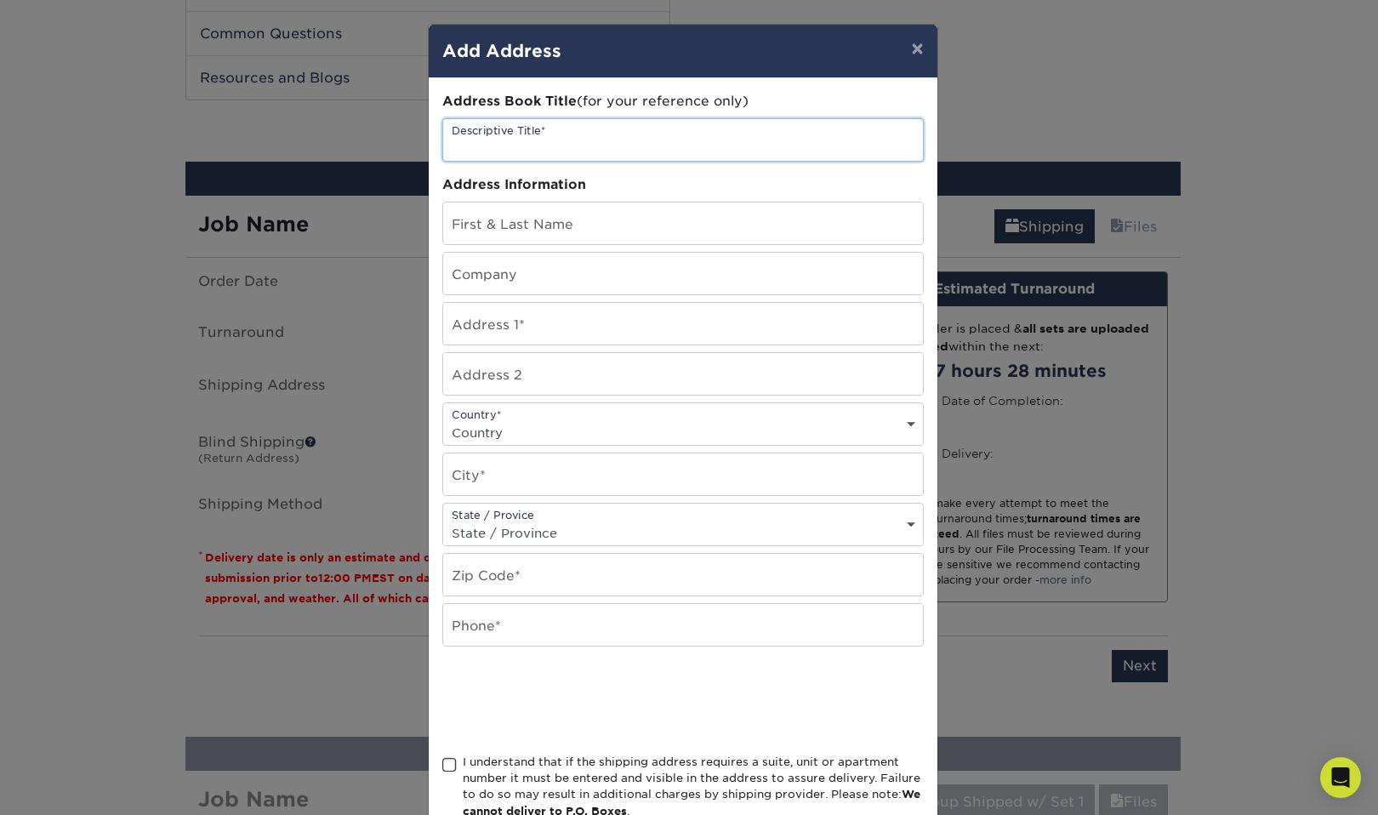
click at [679, 145] on input "text" at bounding box center [683, 140] width 480 height 42
type input "h"
click at [606, 236] on input "text" at bounding box center [683, 223] width 480 height 42
click at [598, 134] on input "text" at bounding box center [683, 140] width 480 height 42
type input "home"
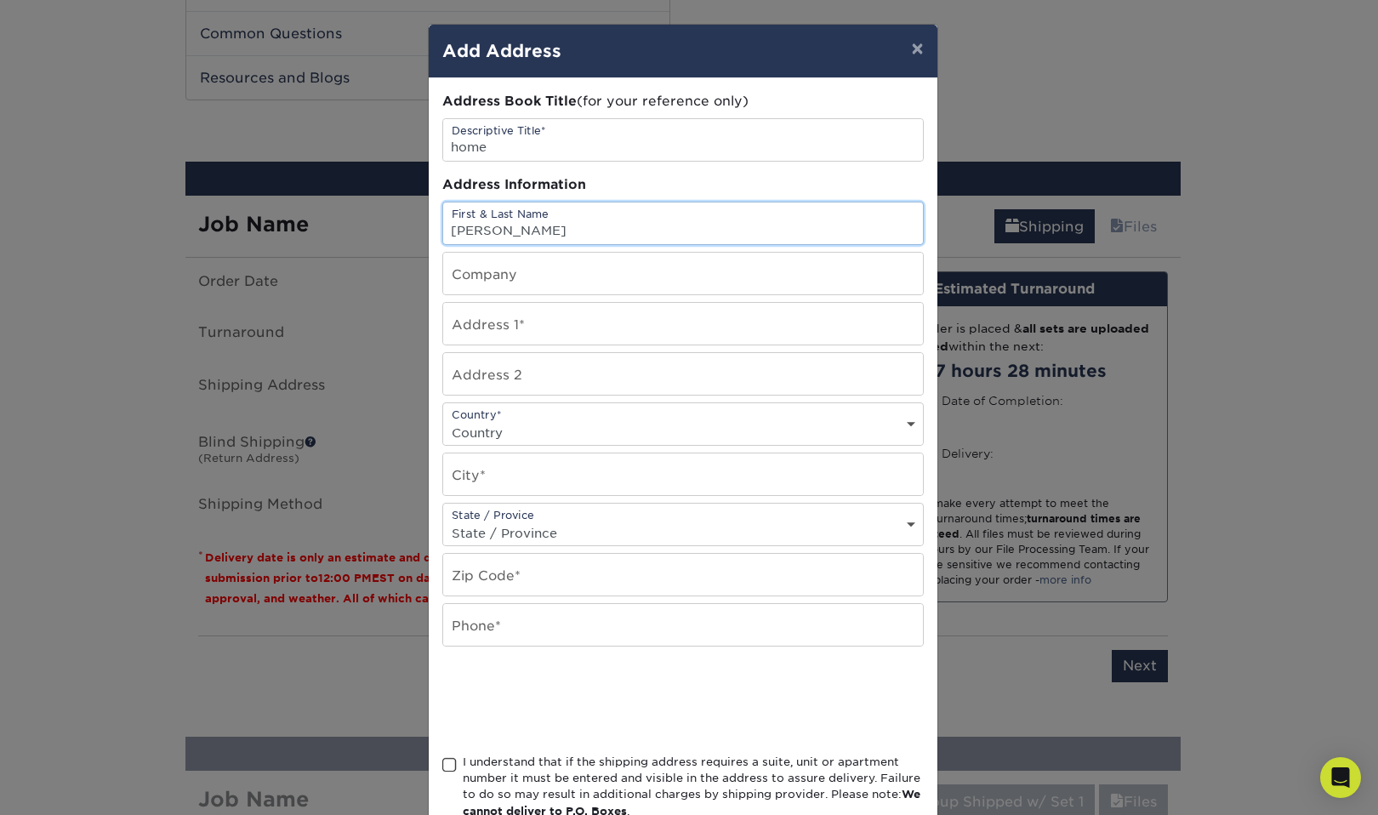
type input "[PERSON_NAME]"
type input "[STREET_ADDRESS]"
select select "US"
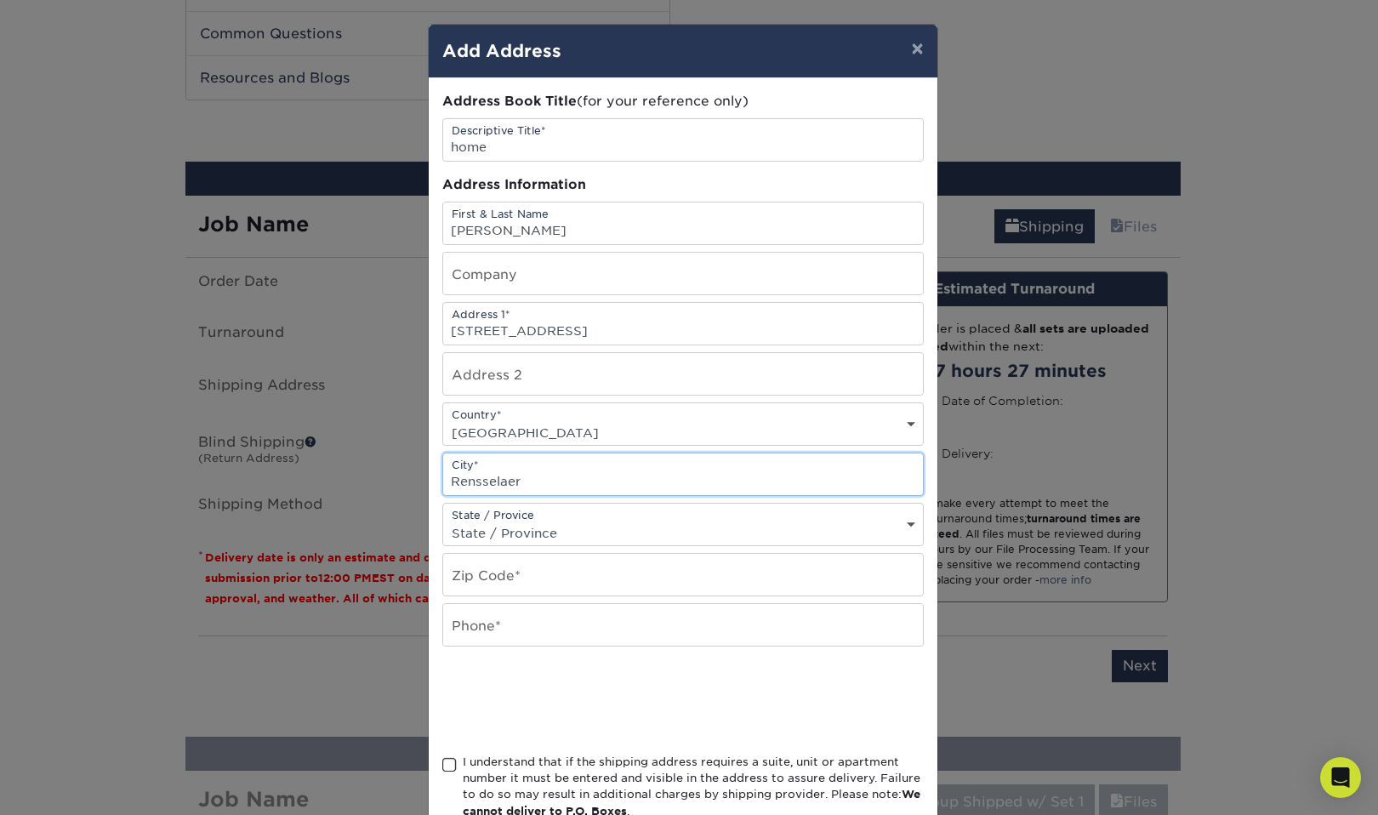
type input "Rensselaer"
select select "NY"
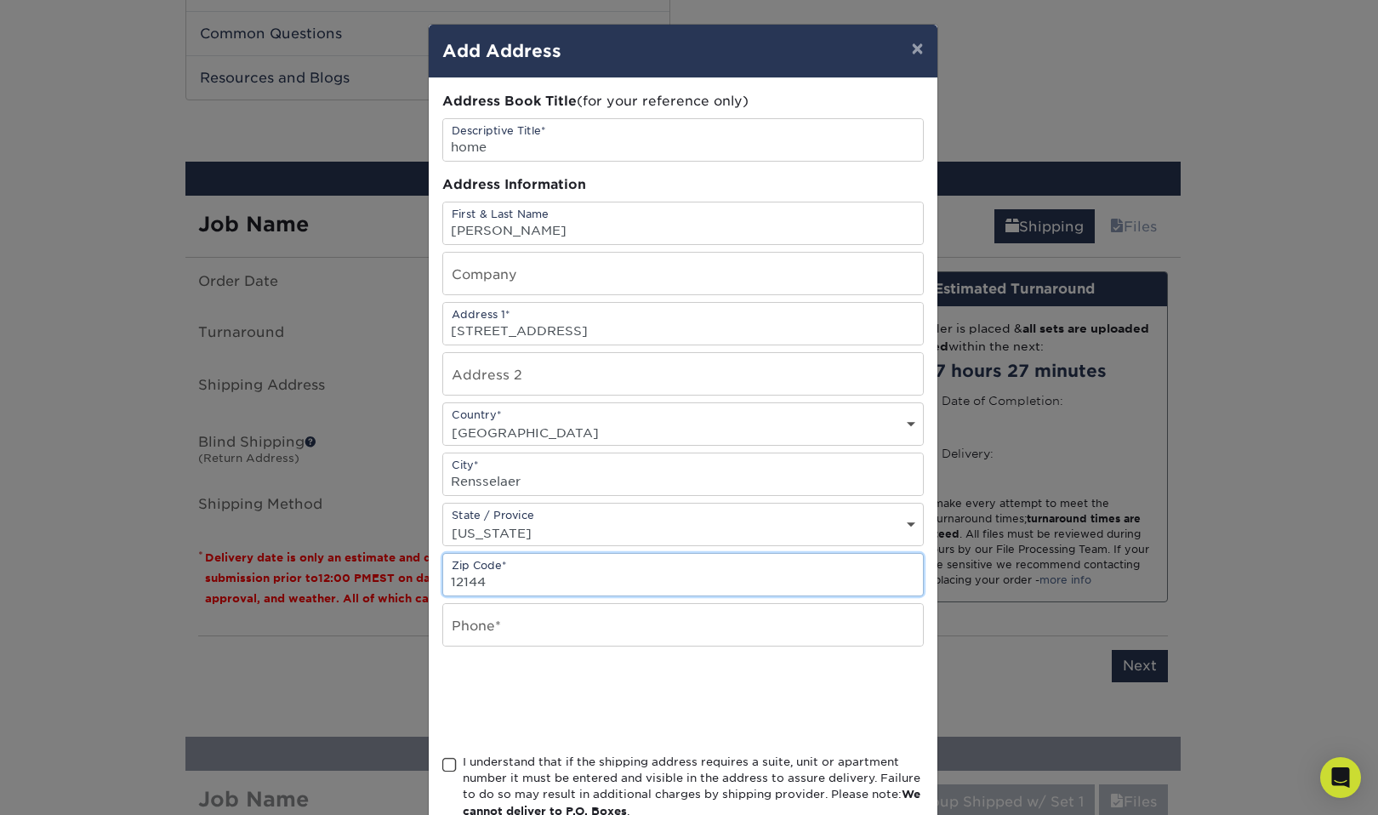
type input "12144"
type input "5"
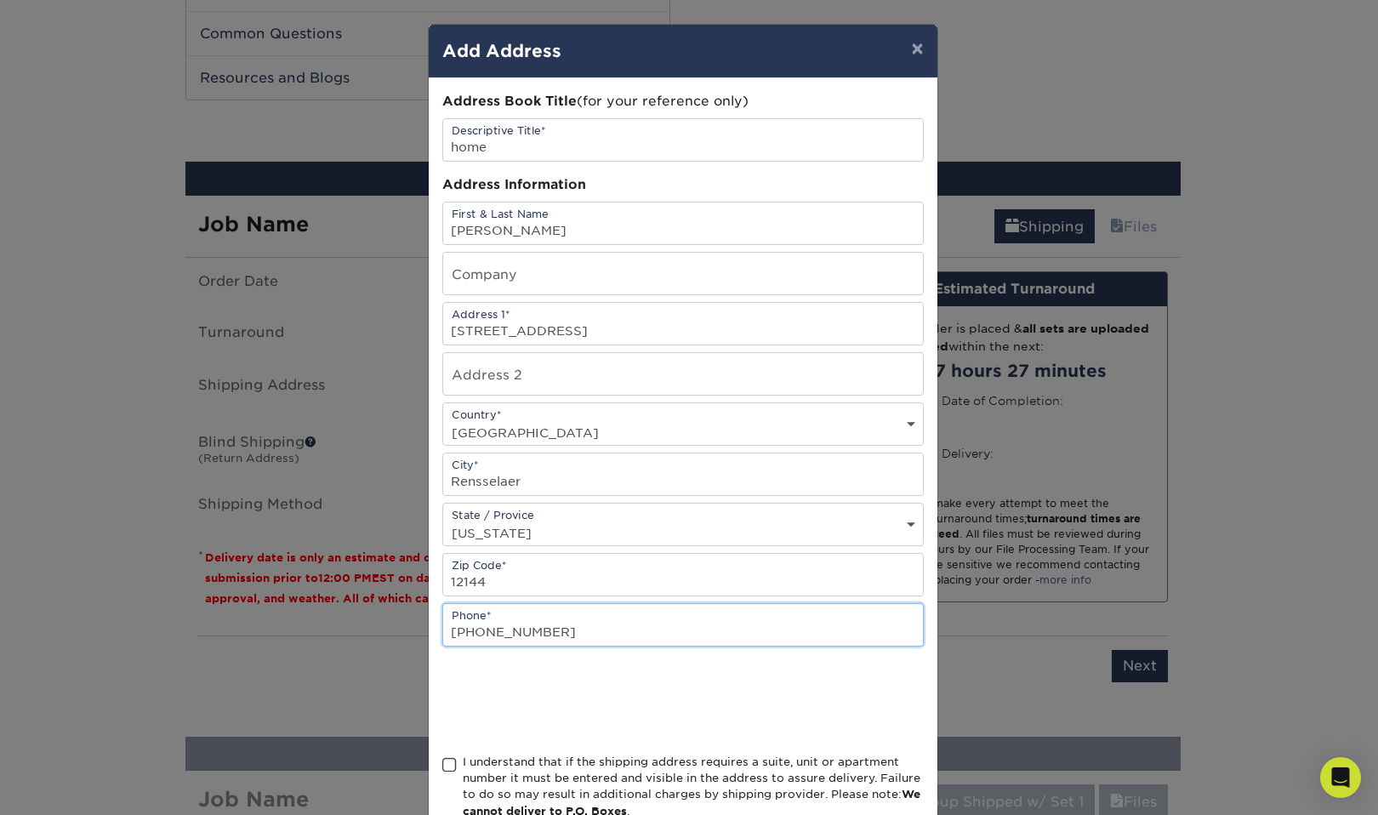
type input "[PHONE_NUMBER]"
click at [752, 687] on div at bounding box center [682, 700] width 481 height 66
click at [448, 763] on span at bounding box center [449, 765] width 14 height 16
click at [0, 0] on input "I understand that if the shipping address requires a suite, unit or apartment n…" at bounding box center [0, 0] width 0 height 0
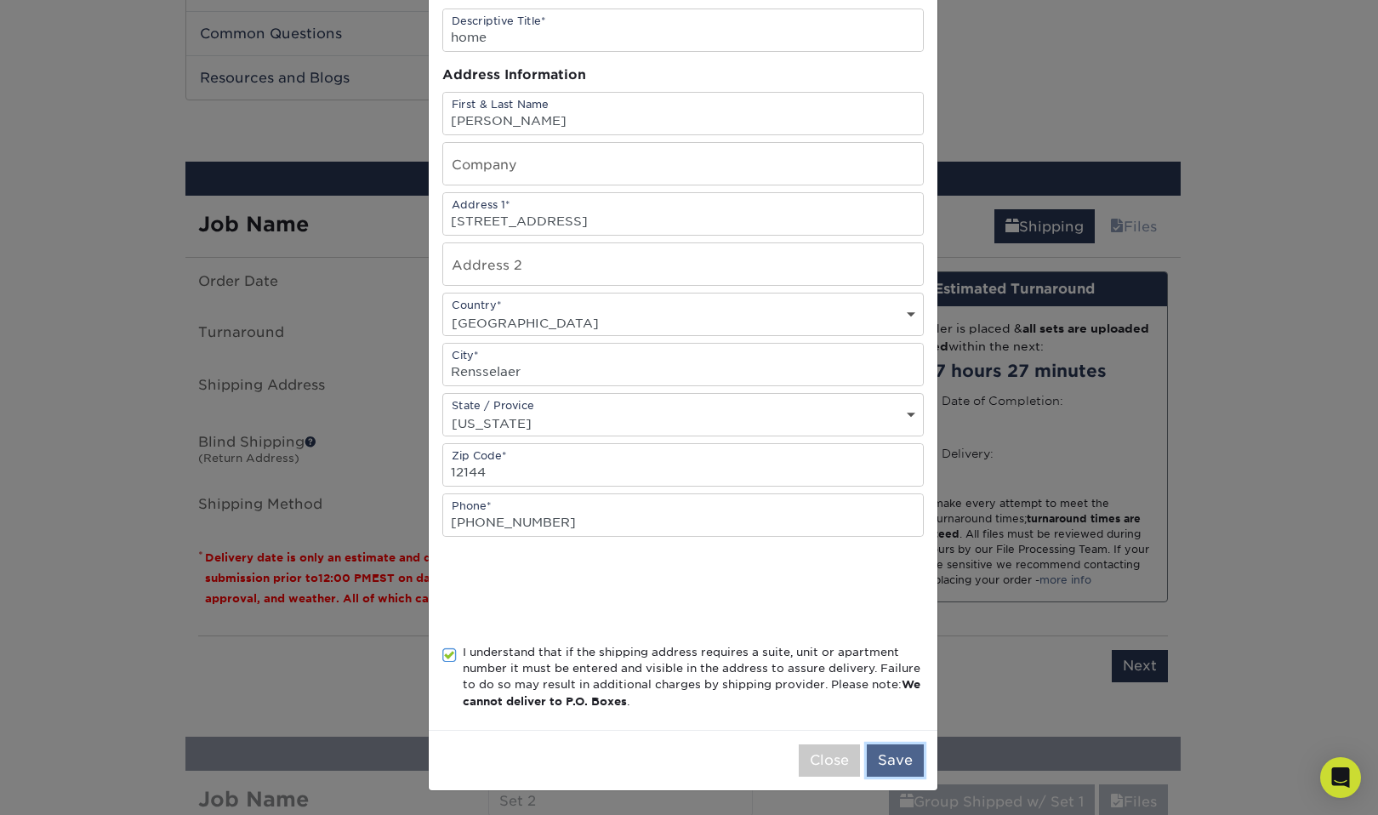
click at [882, 765] on button "Save" at bounding box center [895, 760] width 57 height 32
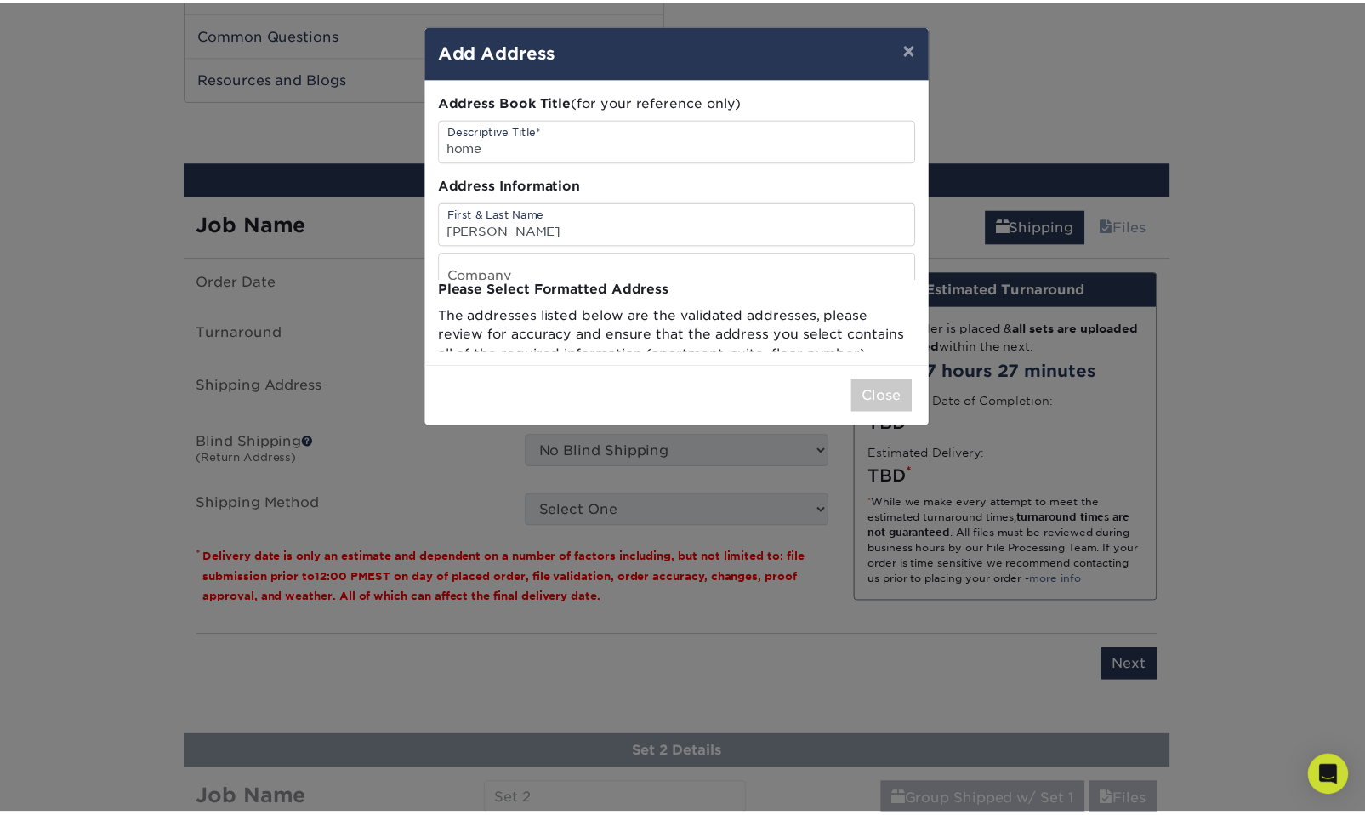
scroll to position [0, 0]
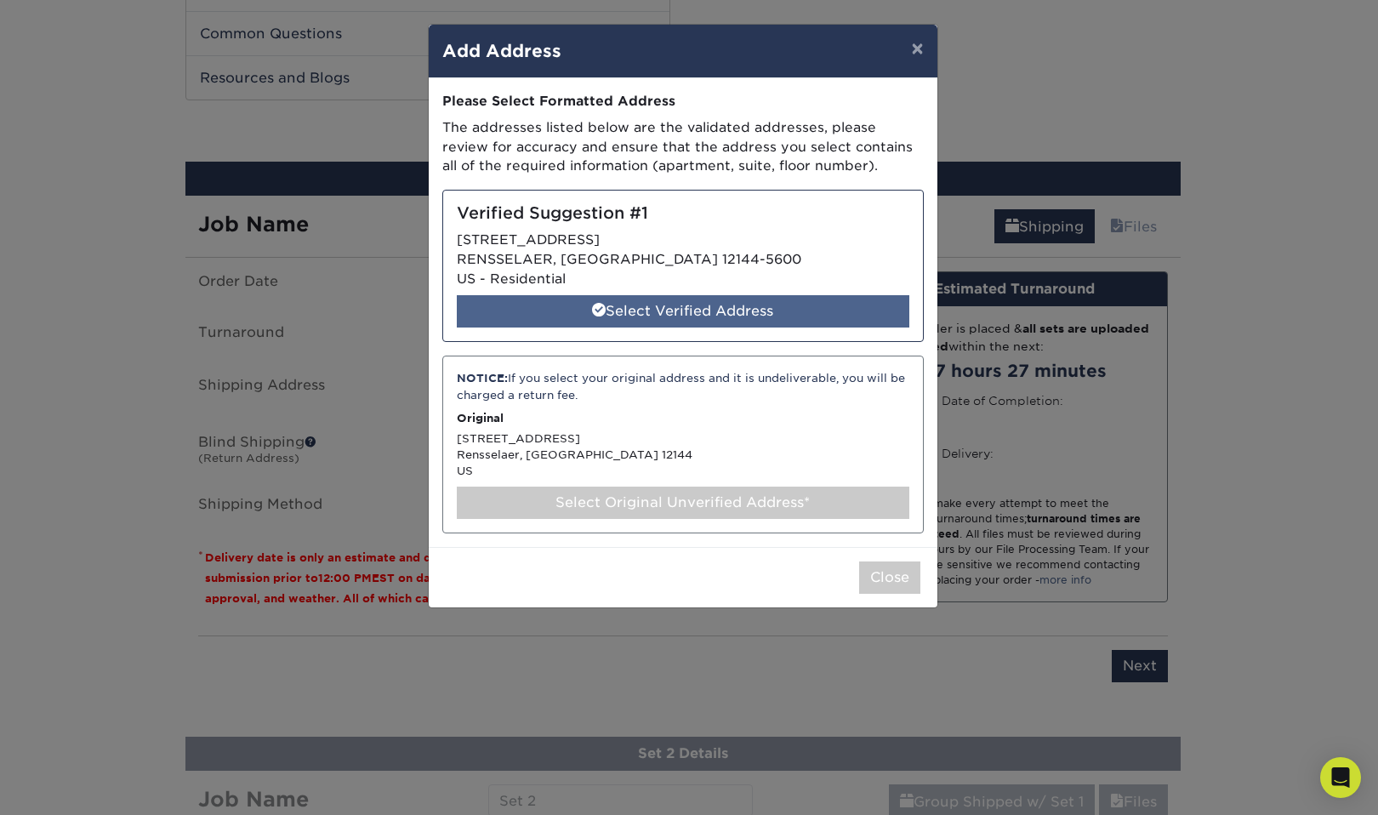
click at [625, 307] on div "Select Verified Address" at bounding box center [683, 311] width 452 height 32
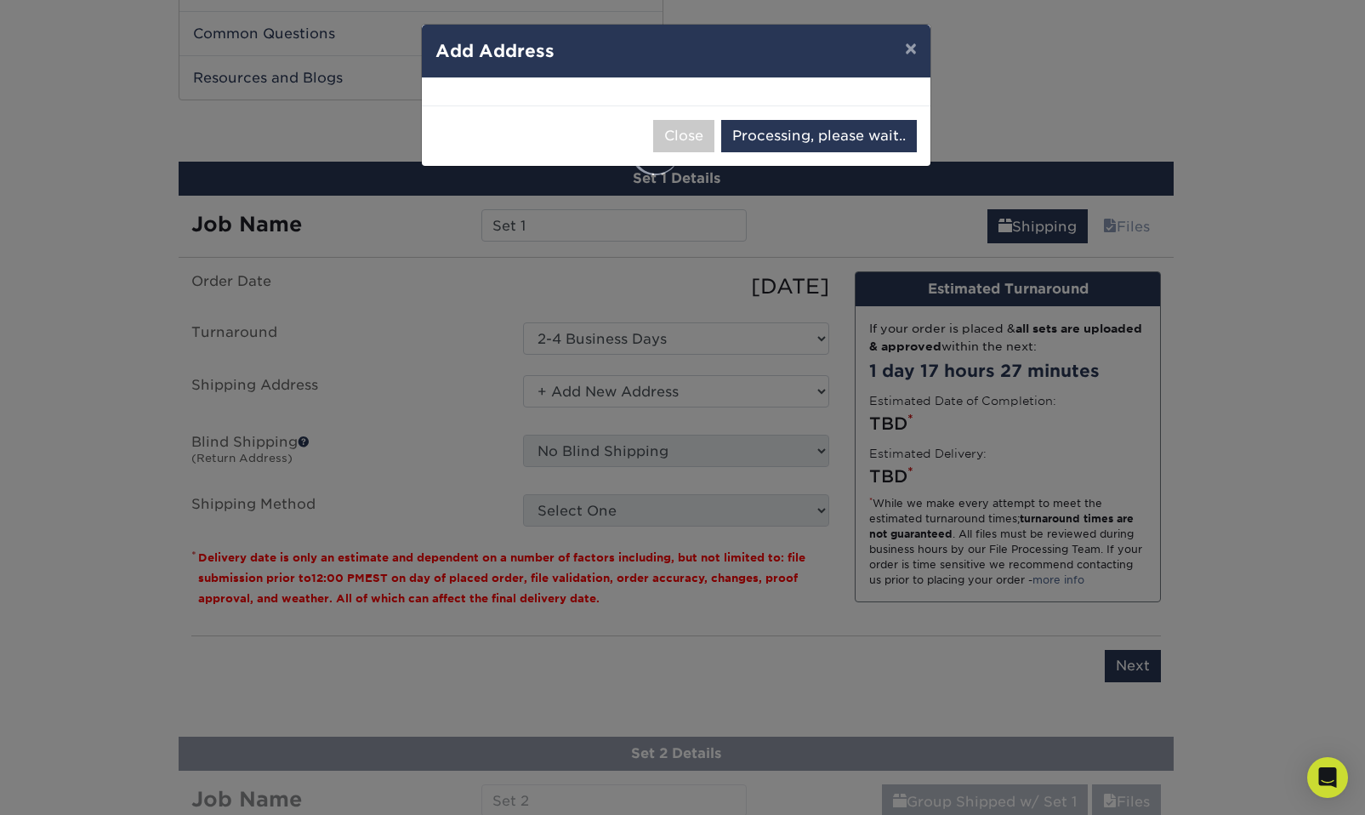
select select "285149"
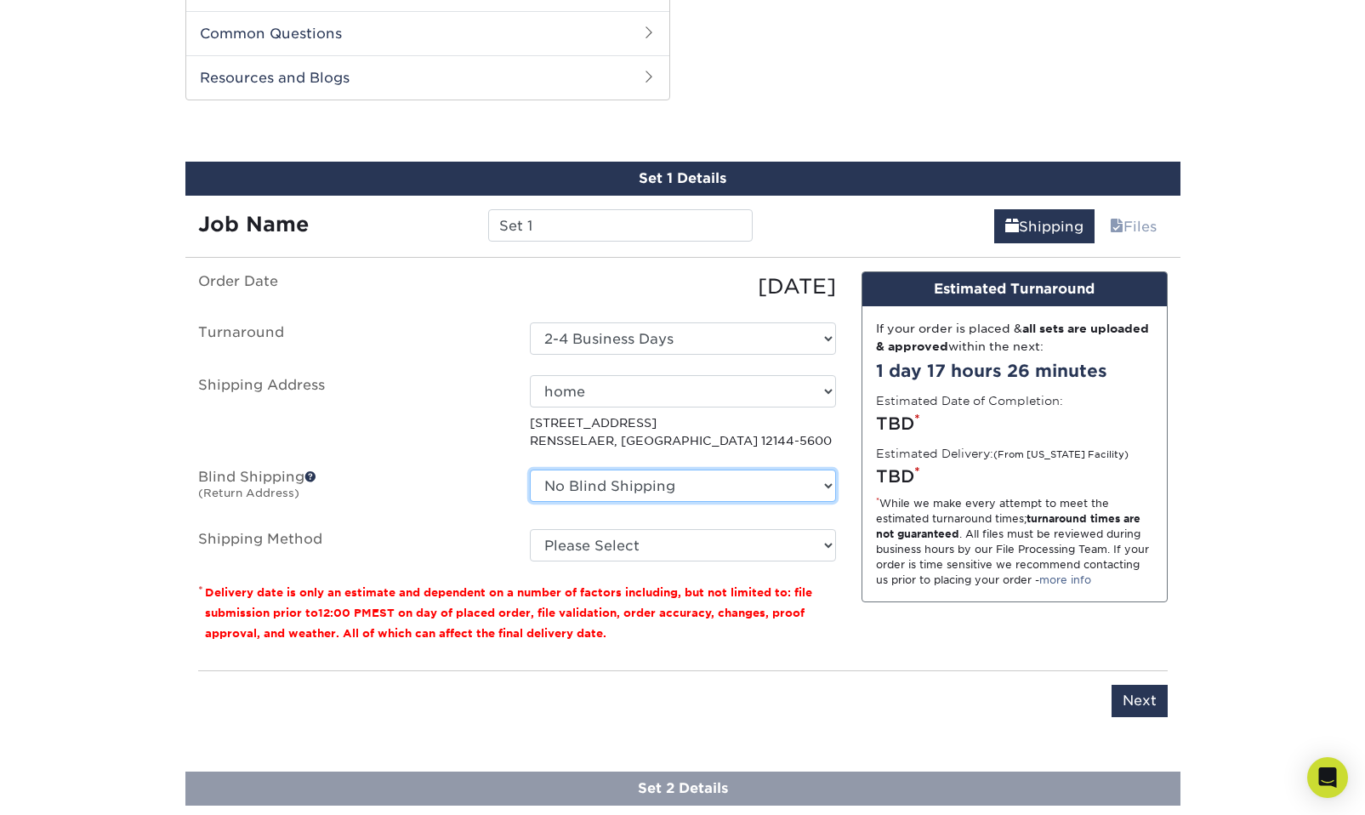
click at [711, 472] on select "No Blind Shipping + Add New Address" at bounding box center [683, 485] width 306 height 32
click at [465, 394] on label "Shipping Address" at bounding box center [351, 412] width 332 height 74
click at [1136, 685] on input "Next" at bounding box center [1140, 701] width 56 height 32
type input "Next"
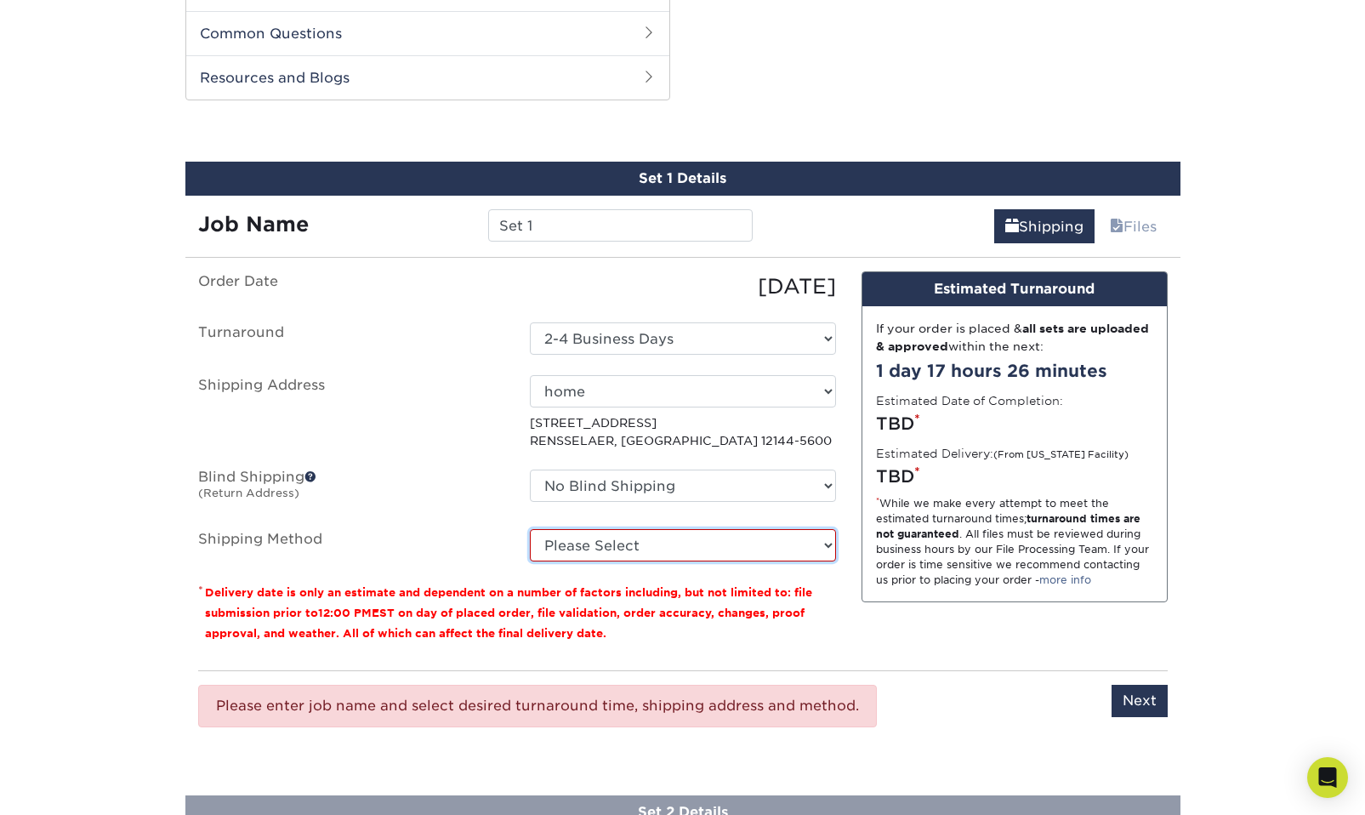
click at [696, 529] on select "Please Select Ground Shipping (+$24.07) 3 Day Shipping Service (+$31.12) 2 Day …" at bounding box center [683, 545] width 306 height 32
select select "03"
click at [530, 529] on select "Please Select Ground Shipping (+$24.07) 3 Day Shipping Service (+$31.12) 2 Day …" at bounding box center [683, 545] width 306 height 32
click at [478, 506] on ul "Order Date [DATE] [GEOGRAPHIC_DATA] Select One 2-4 Business Days 2 Day Next Bus…" at bounding box center [517, 416] width 638 height 290
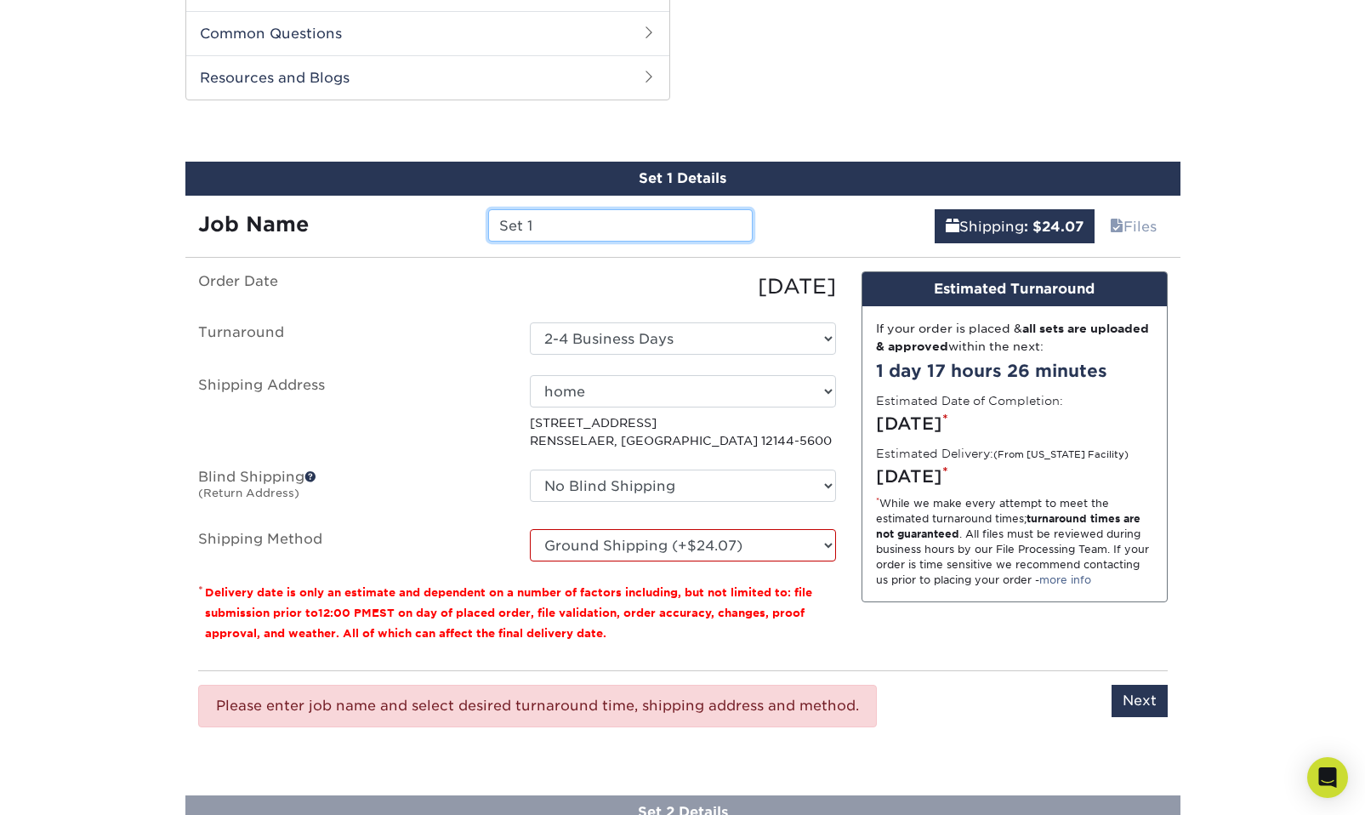
click at [579, 219] on input "Set 1" at bounding box center [620, 225] width 265 height 32
type input "my art cards"
click at [449, 215] on div "Job Name" at bounding box center [330, 225] width 290 height 32
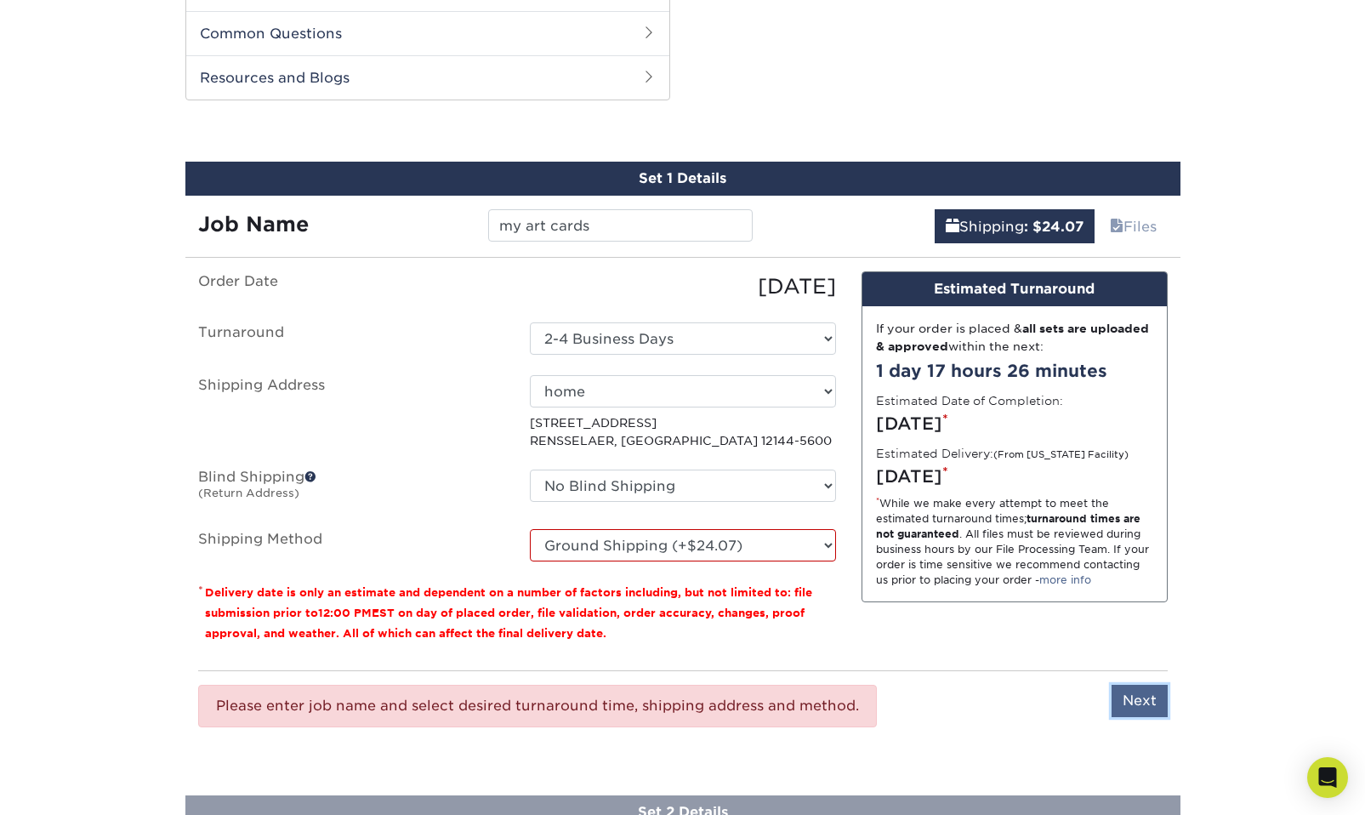
click at [1153, 690] on input "Next" at bounding box center [1140, 701] width 56 height 32
